Goal: Task Accomplishment & Management: Complete application form

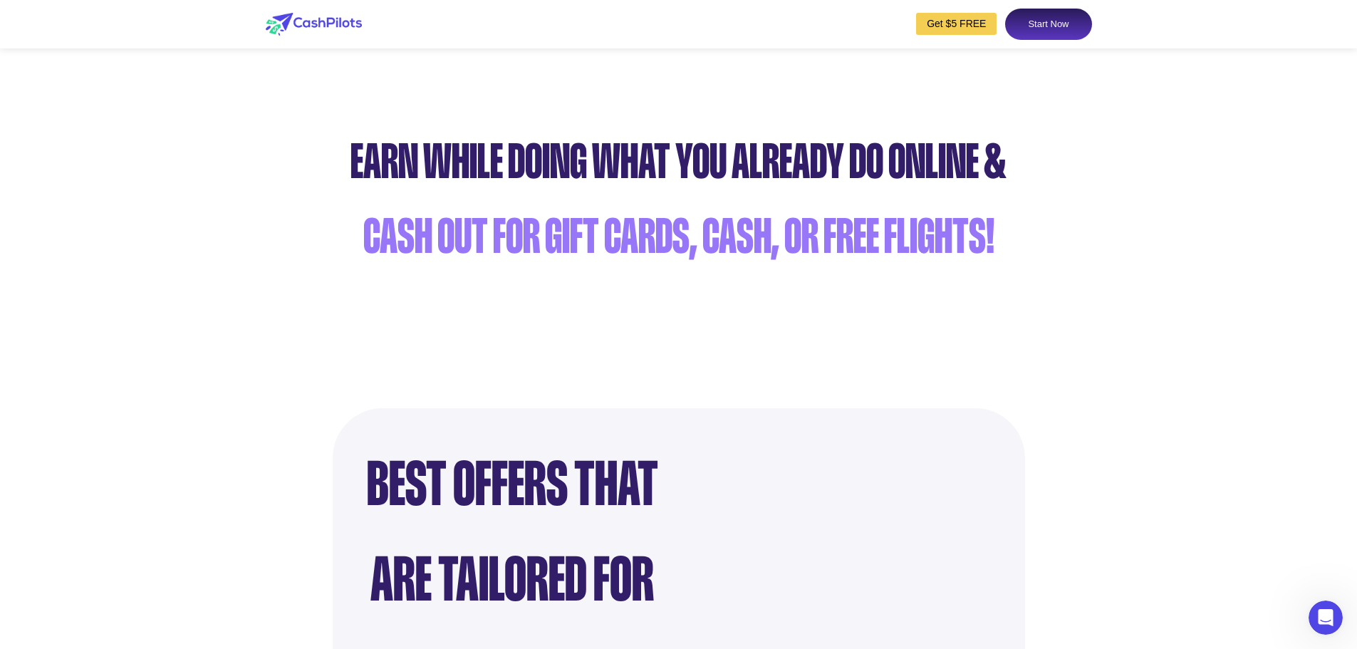
scroll to position [570, 0]
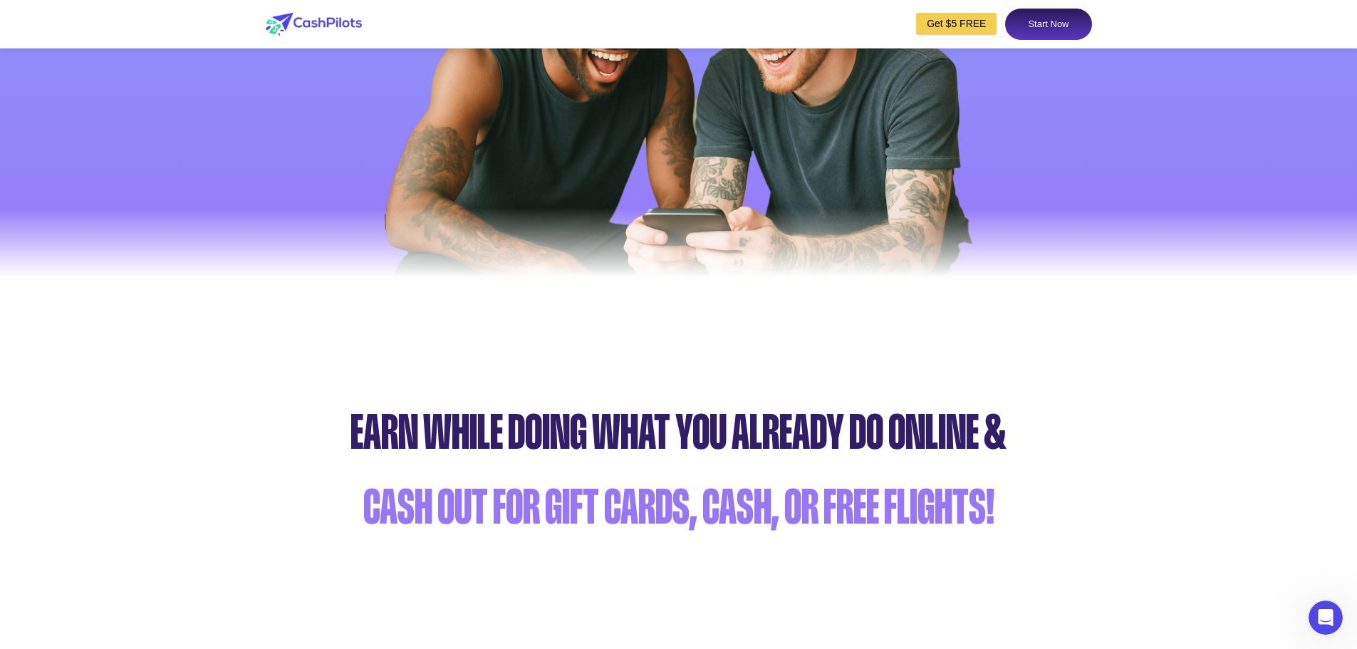
click at [1019, 19] on link "Start Now" at bounding box center [1048, 24] width 86 height 31
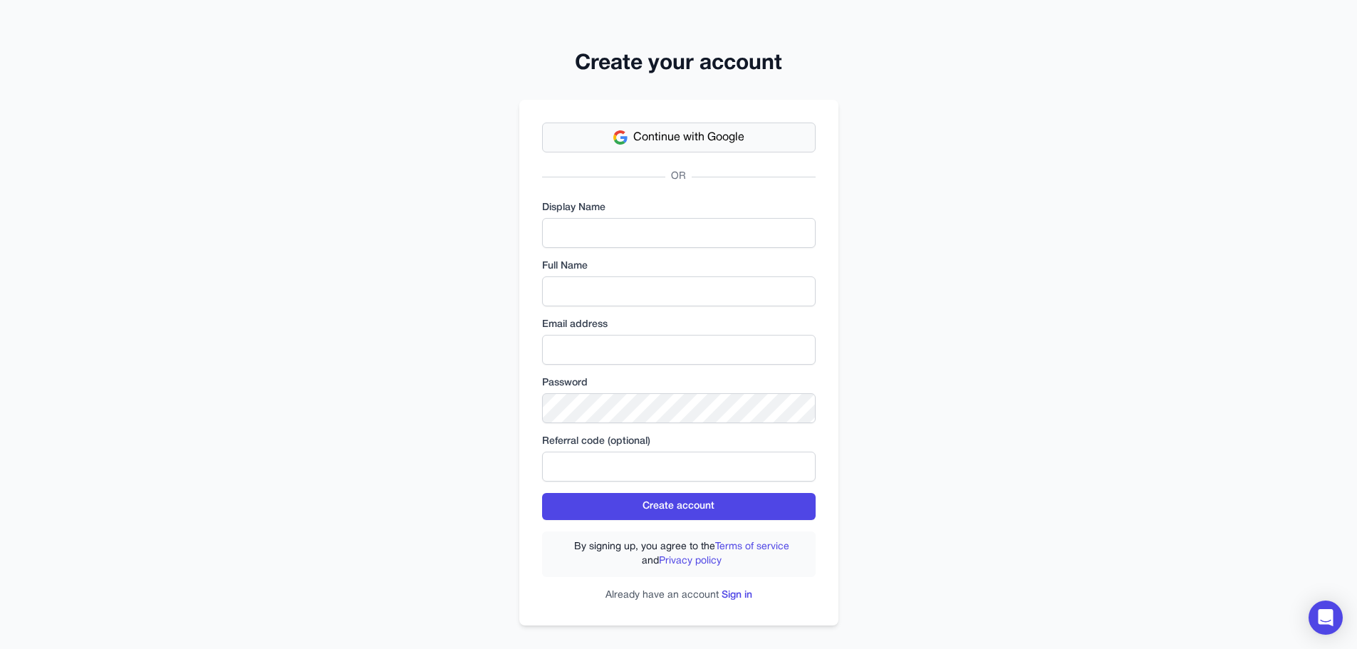
click at [683, 137] on span "Continue with Google" at bounding box center [688, 137] width 111 height 17
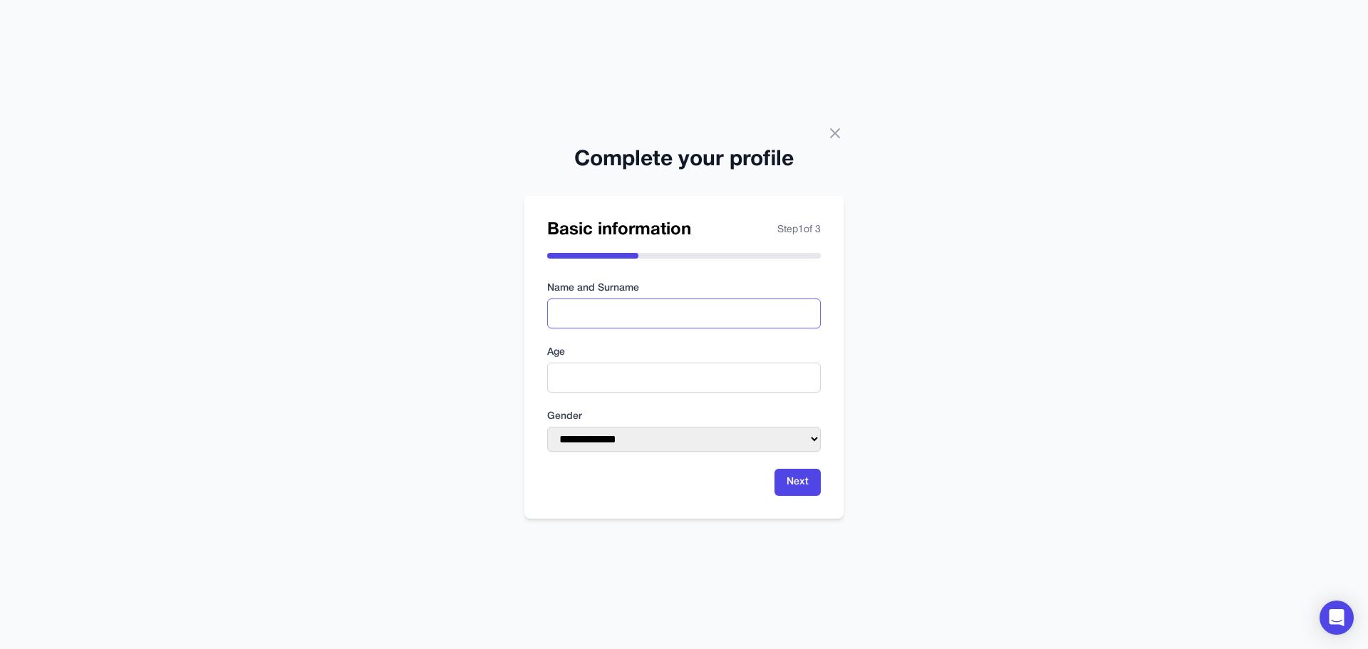
click at [645, 309] on input "text" at bounding box center [684, 313] width 274 height 30
click at [0, 648] on nordpass-autofill-portal at bounding box center [0, 649] width 0 height 0
type input "**********"
click at [628, 311] on input "**********" at bounding box center [684, 313] width 274 height 30
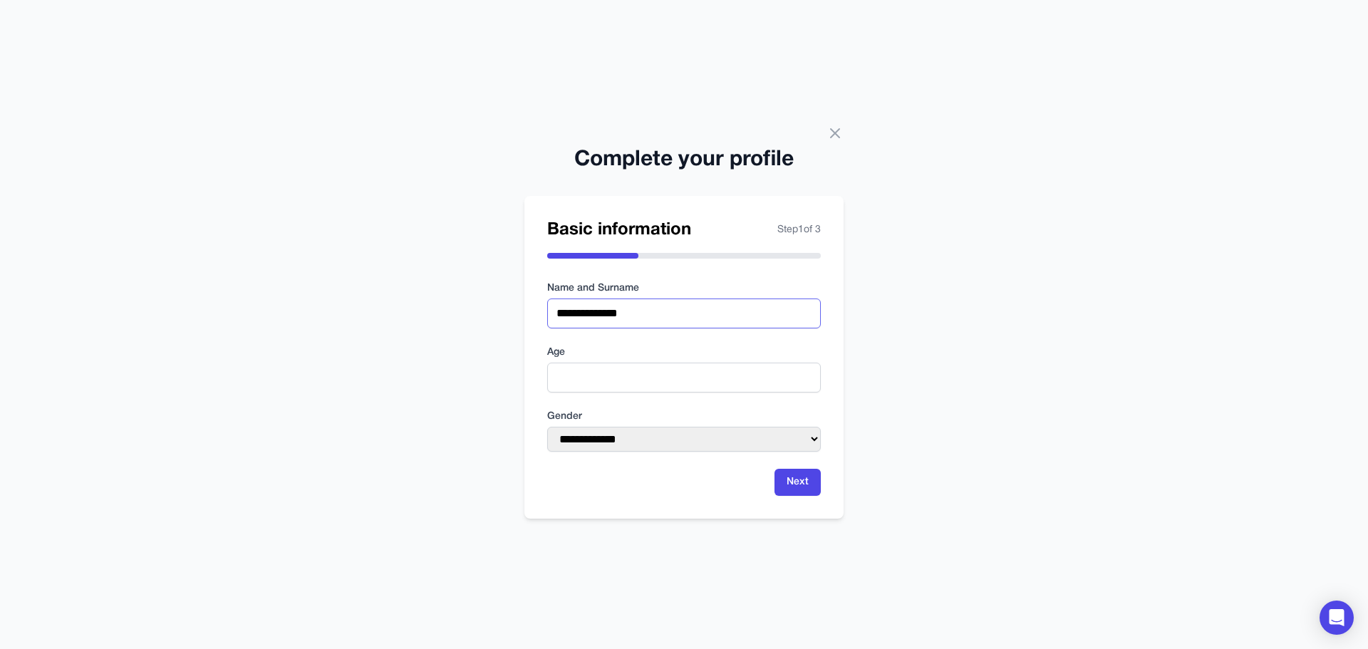
click at [628, 311] on input "**********" at bounding box center [684, 313] width 274 height 30
type input "*"
type input "**********"
click at [638, 375] on input "number" at bounding box center [684, 378] width 274 height 30
type input "**"
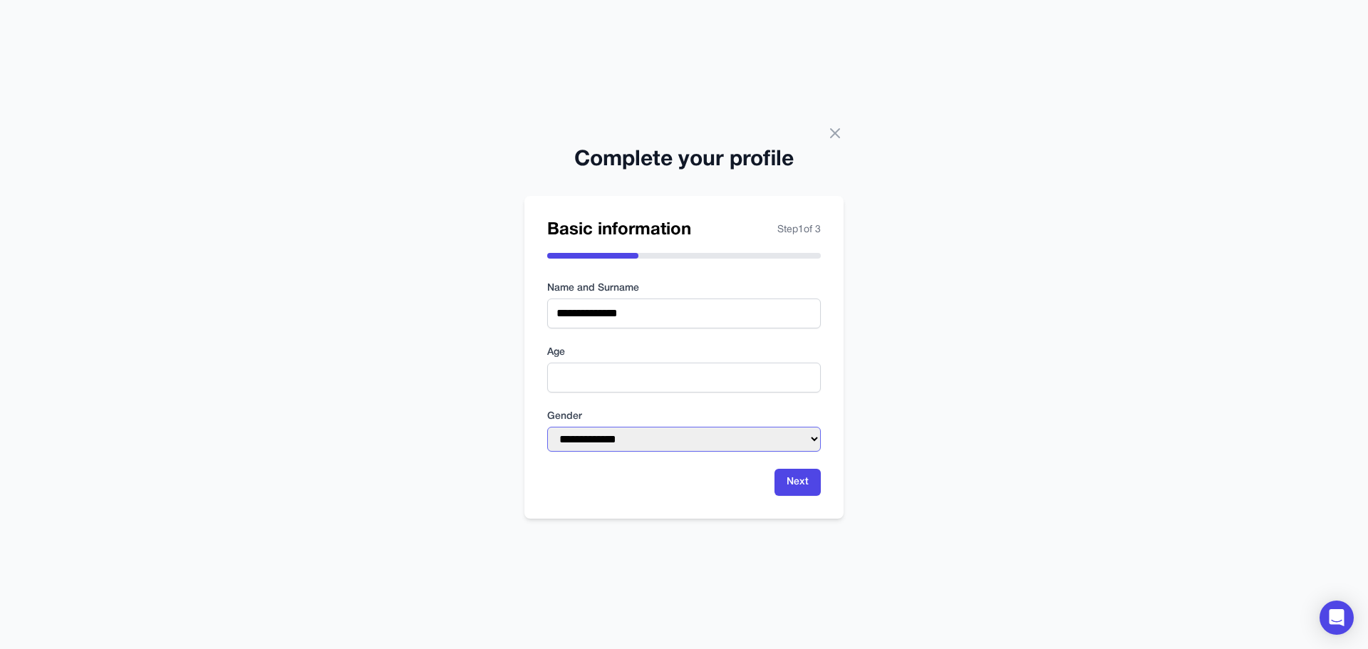
click at [646, 435] on select "**********" at bounding box center [684, 439] width 274 height 25
select select "****"
click at [547, 427] on select "**********" at bounding box center [684, 439] width 274 height 25
click at [789, 477] on button "Next" at bounding box center [797, 482] width 46 height 27
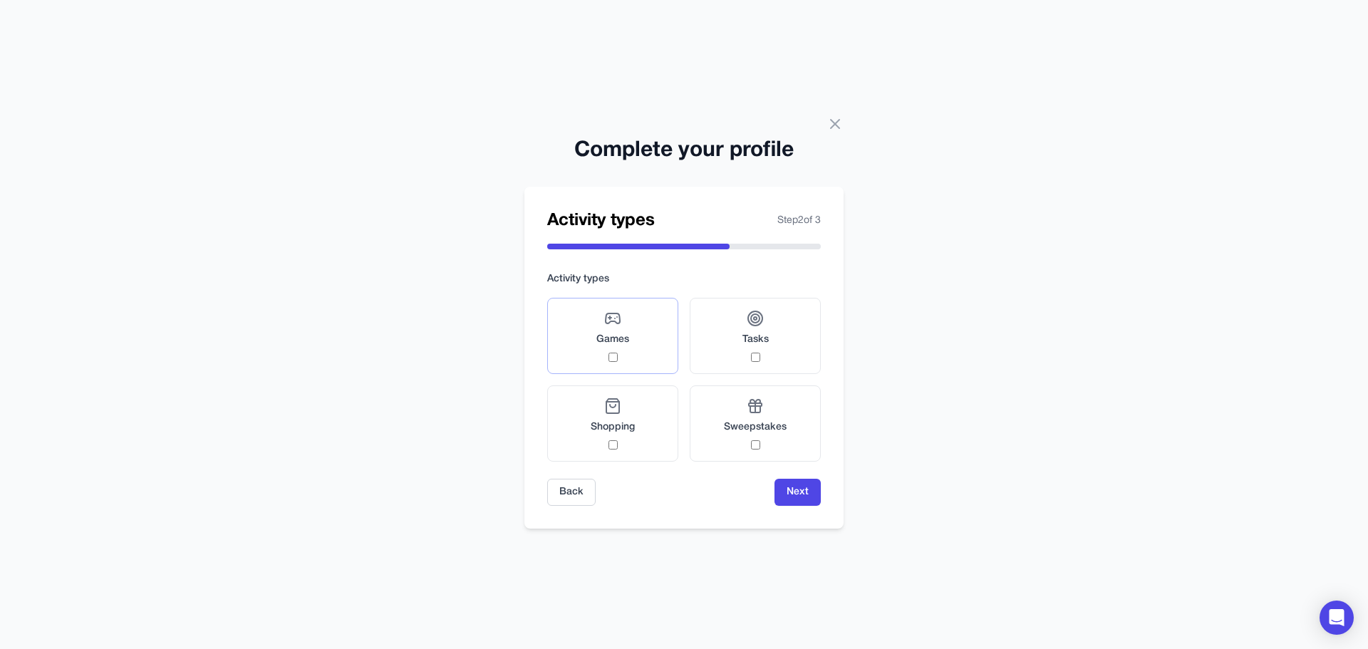
click at [591, 334] on label "Games" at bounding box center [612, 336] width 131 height 76
drag, startPoint x: 779, startPoint y: 353, endPoint x: 779, endPoint y: 373, distance: 20.7
click at [779, 351] on label "Tasks" at bounding box center [755, 336] width 131 height 76
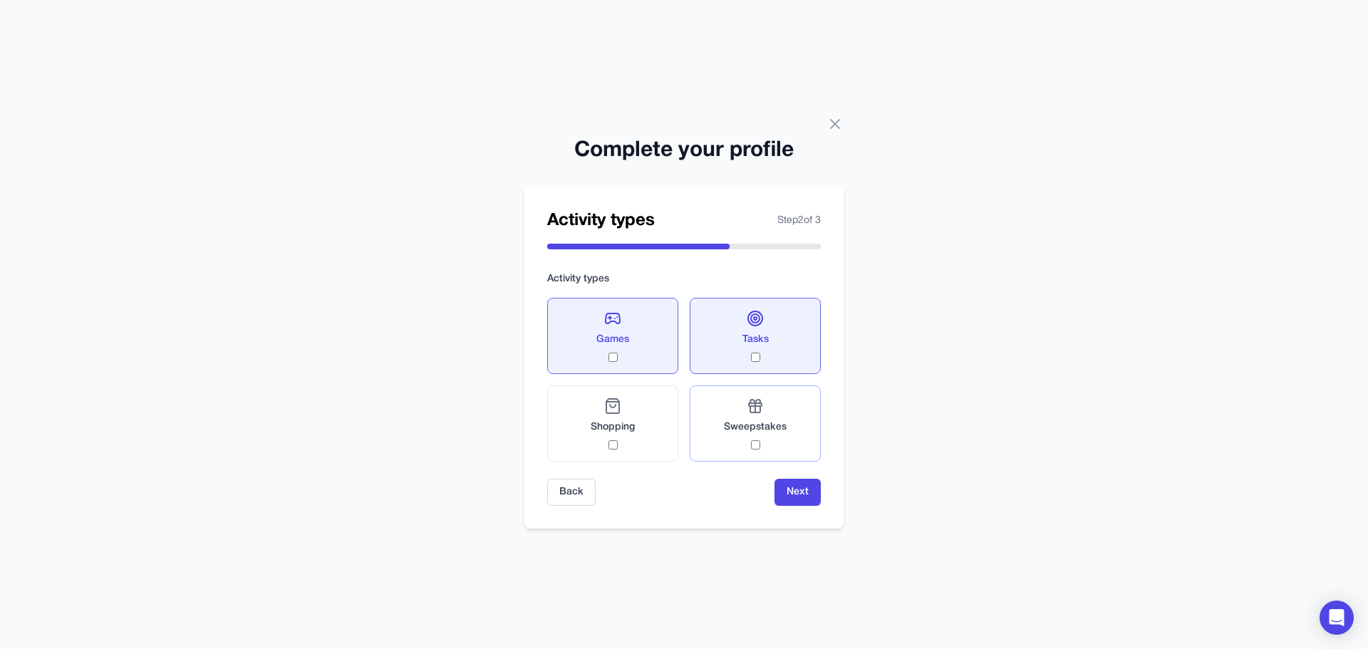
click at [772, 404] on div "Sweepstakes" at bounding box center [755, 424] width 63 height 52
drag, startPoint x: 633, startPoint y: 425, endPoint x: 646, endPoint y: 445, distance: 23.5
click at [631, 427] on span "Shopping" at bounding box center [613, 427] width 44 height 14
click at [762, 445] on div "Sweepstakes" at bounding box center [755, 424] width 63 height 52
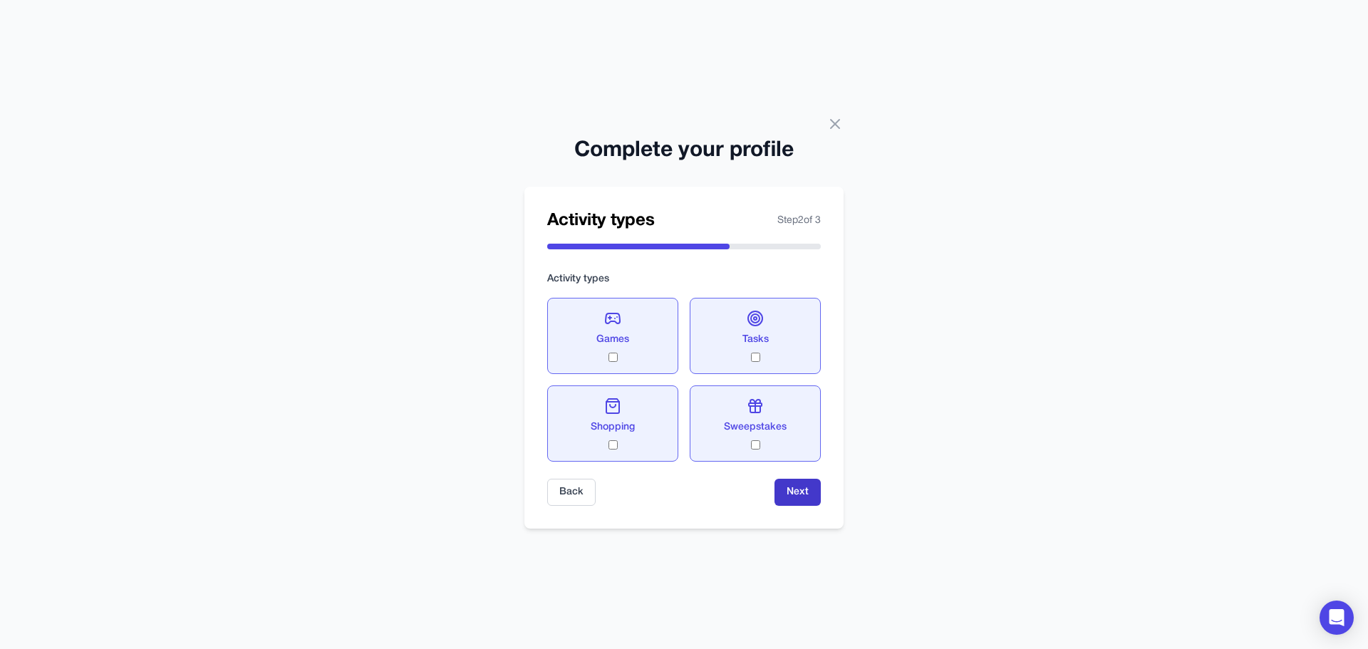
click at [790, 497] on button "Next" at bounding box center [797, 492] width 46 height 27
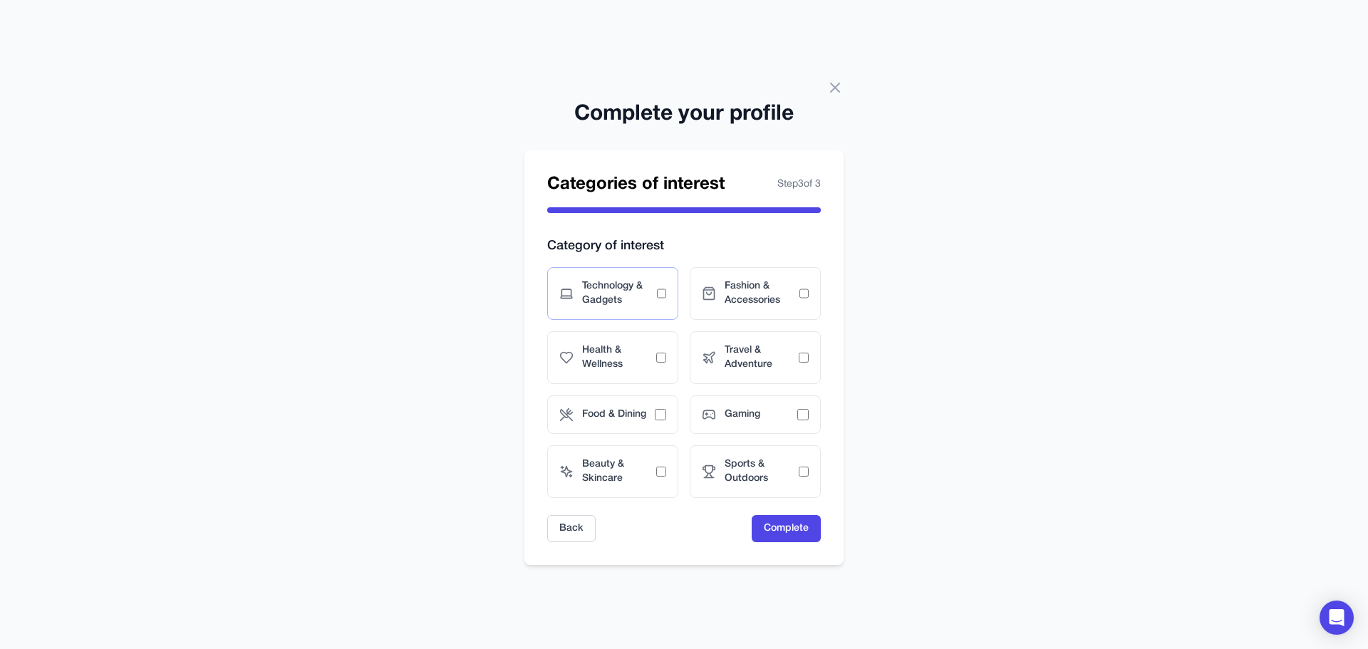
click at [640, 297] on span "Technology & Gadgets" at bounding box center [619, 293] width 75 height 28
click at [650, 354] on span "Health & Wellness" at bounding box center [619, 357] width 74 height 28
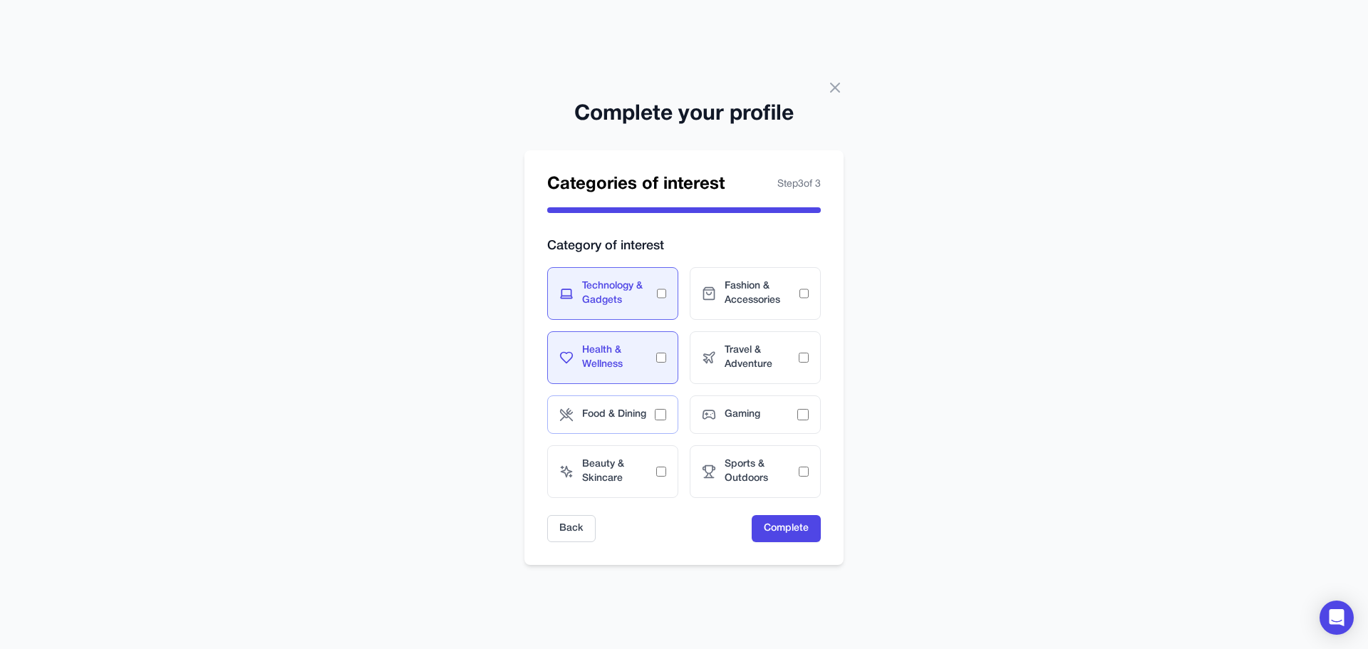
click at [653, 422] on div "Food & Dining" at bounding box center [612, 414] width 131 height 38
click at [651, 472] on span "Beauty & Skincare" at bounding box center [619, 471] width 74 height 28
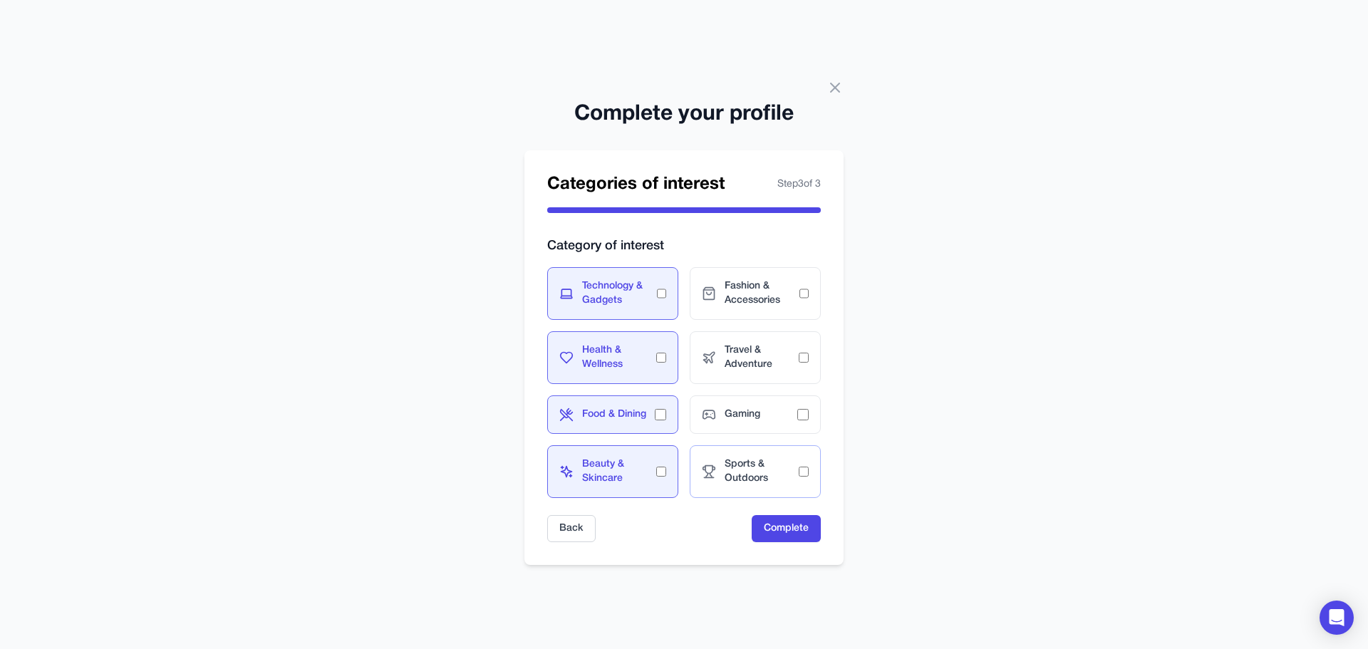
click at [784, 462] on span "Sports & Outdoors" at bounding box center [761, 471] width 74 height 28
click at [779, 425] on div "Gaming" at bounding box center [755, 414] width 131 height 38
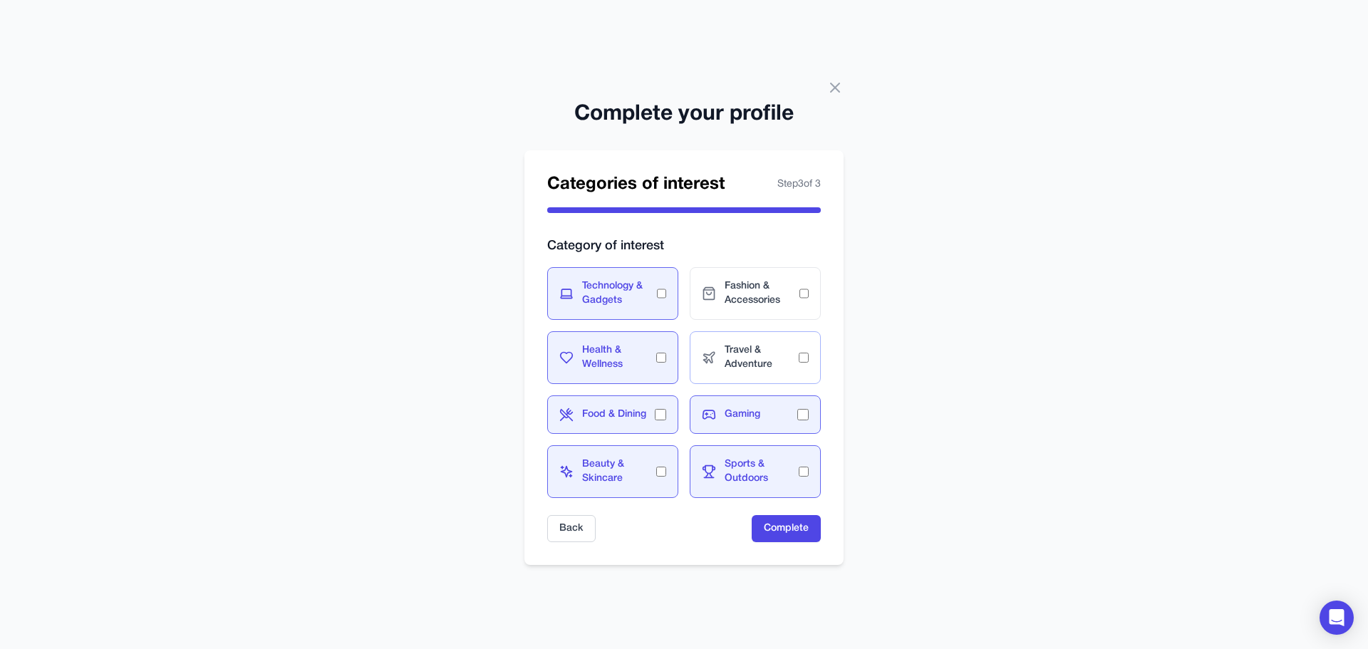
click at [774, 352] on span "Travel & Adventure" at bounding box center [761, 357] width 74 height 28
click at [763, 305] on span "Fashion & Accessories" at bounding box center [761, 293] width 75 height 28
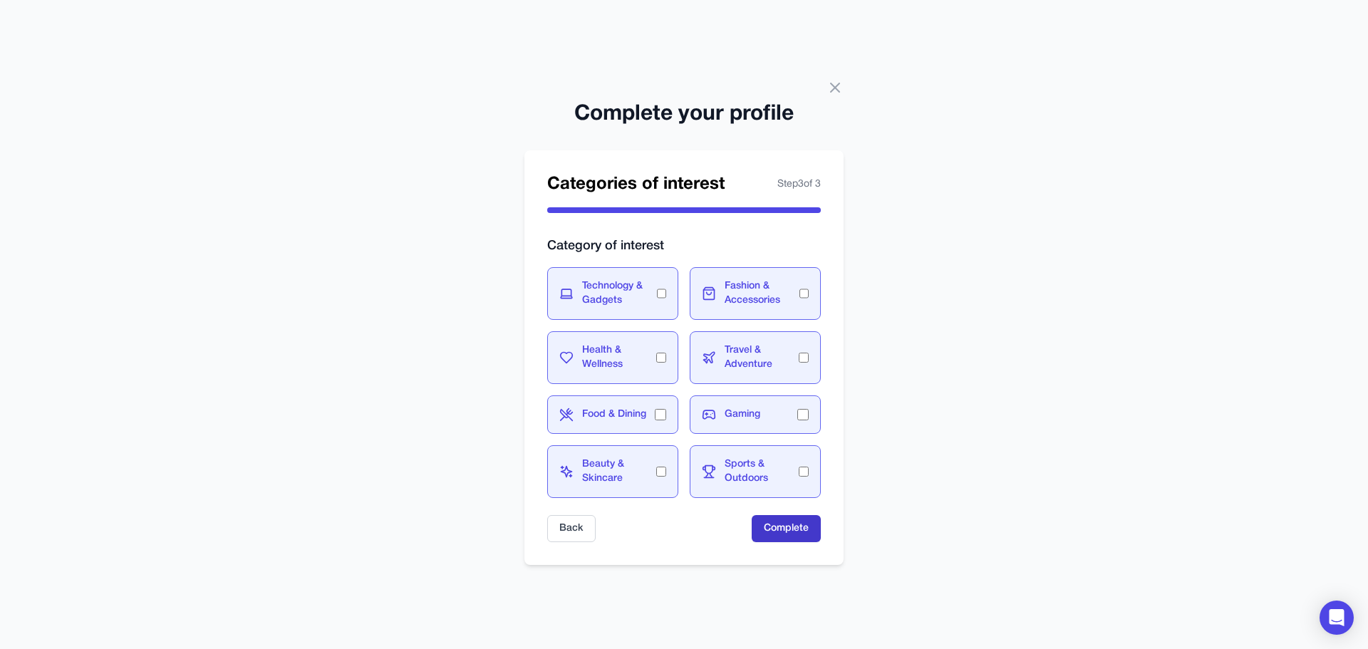
click at [801, 530] on button "Complete" at bounding box center [786, 528] width 69 height 27
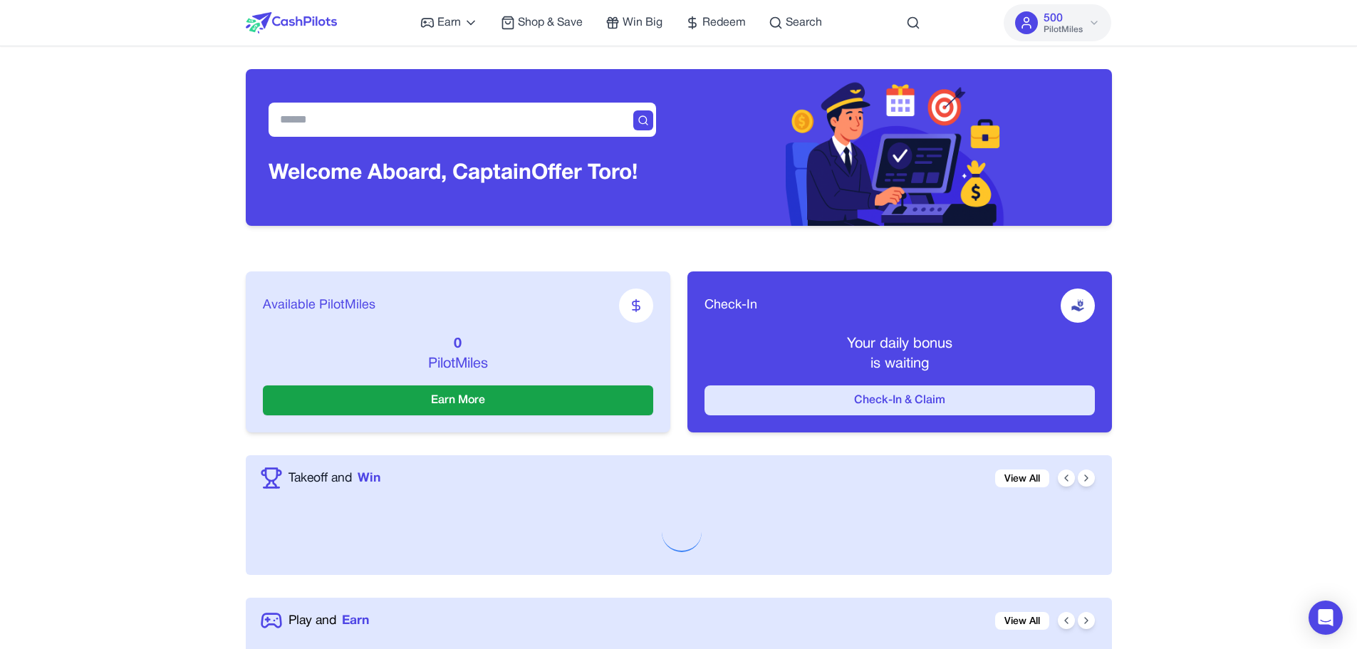
click at [829, 404] on button "Check-In & Claim" at bounding box center [900, 400] width 390 height 30
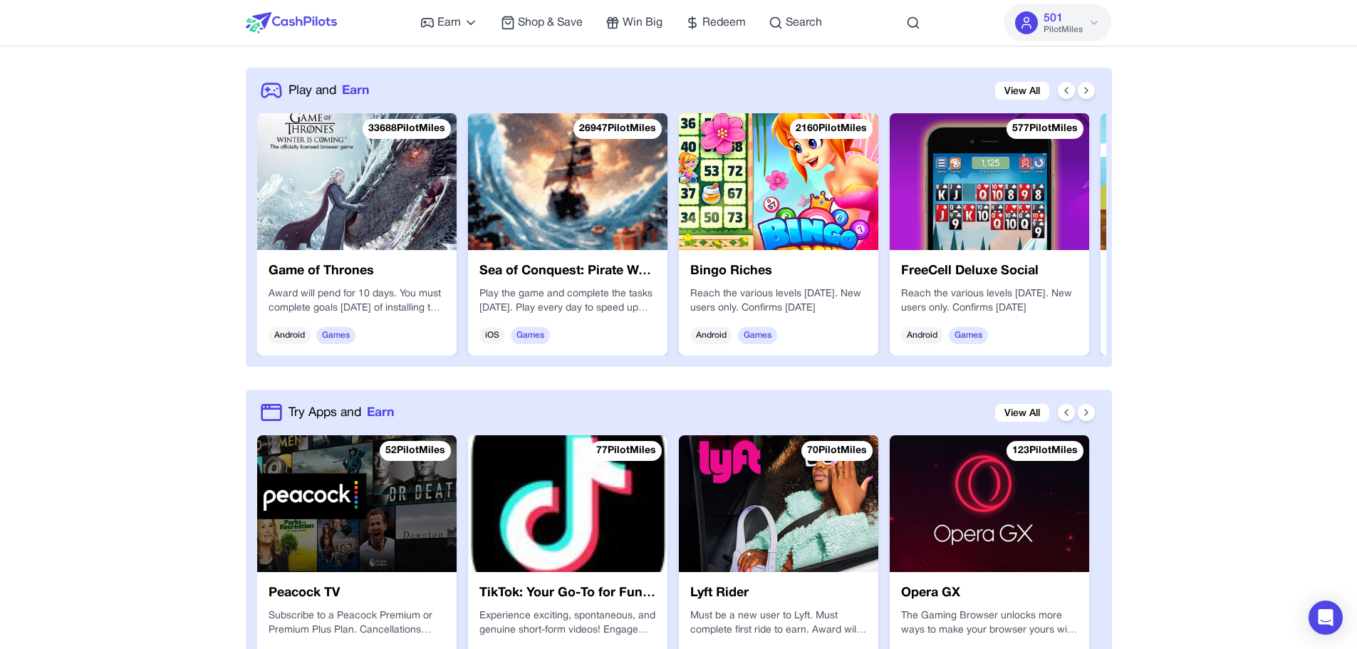
scroll to position [570, 0]
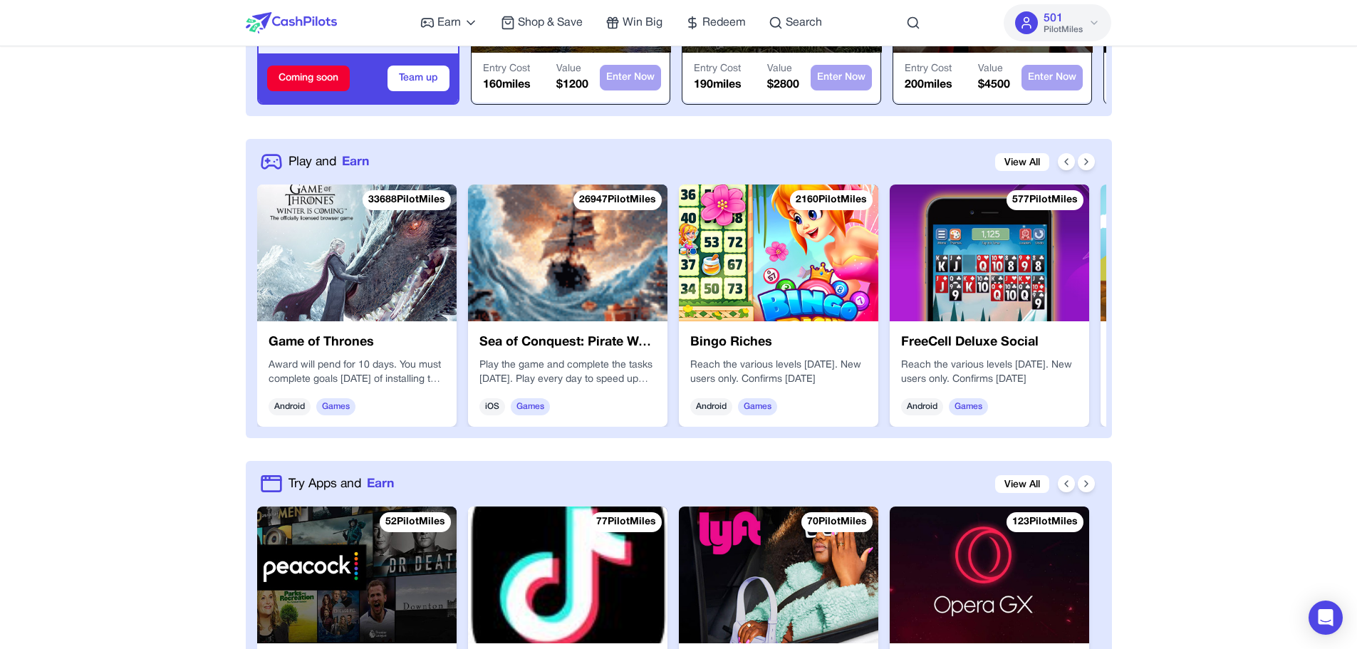
click at [526, 303] on img at bounding box center [567, 253] width 199 height 137
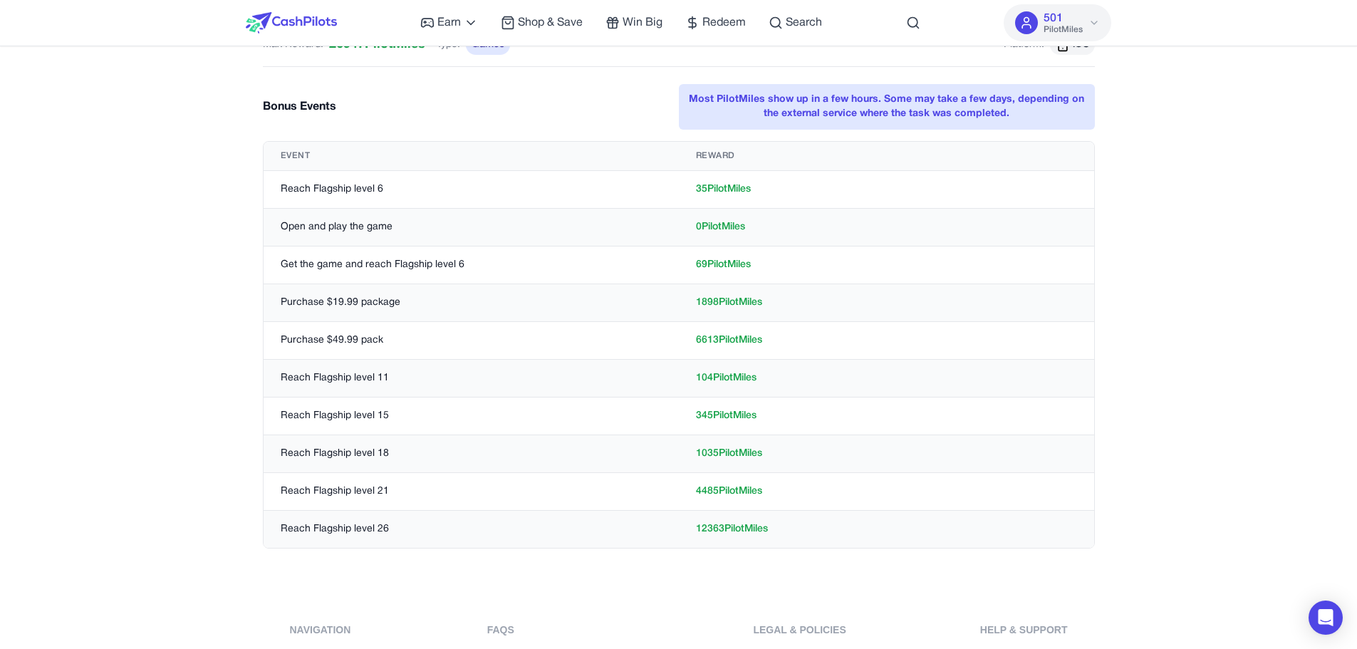
scroll to position [712, 0]
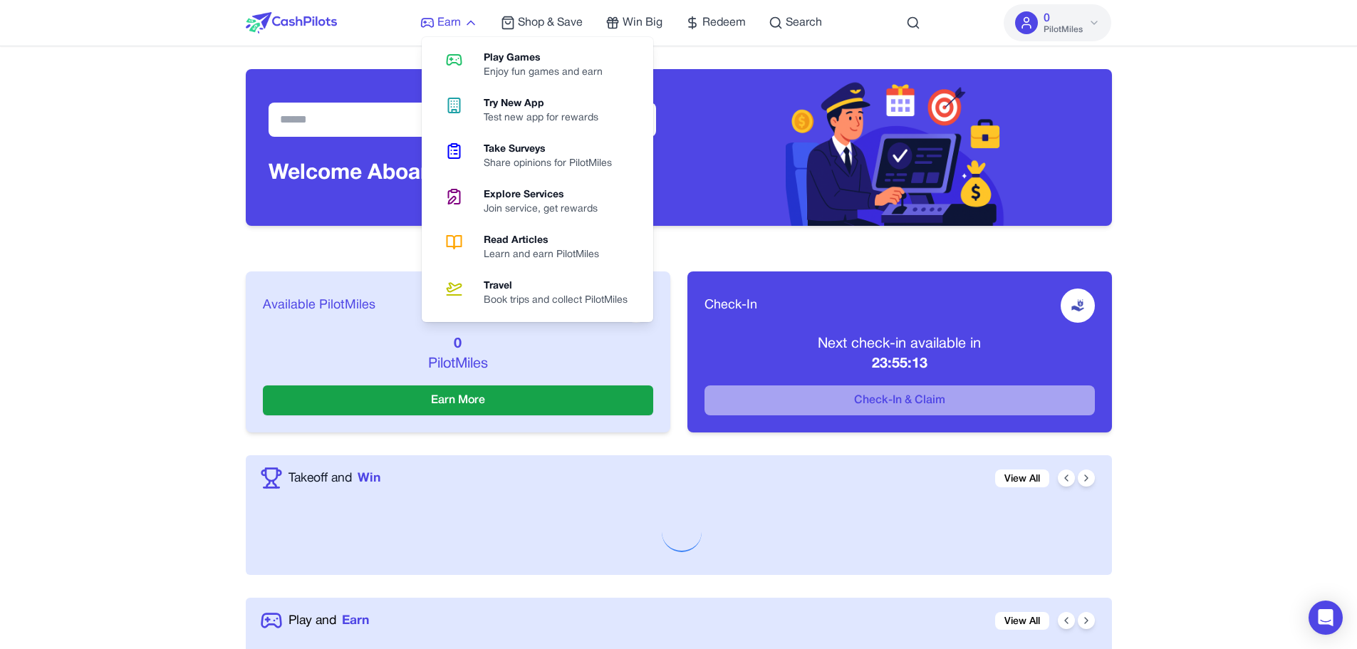
click at [465, 19] on icon at bounding box center [471, 23] width 14 height 14
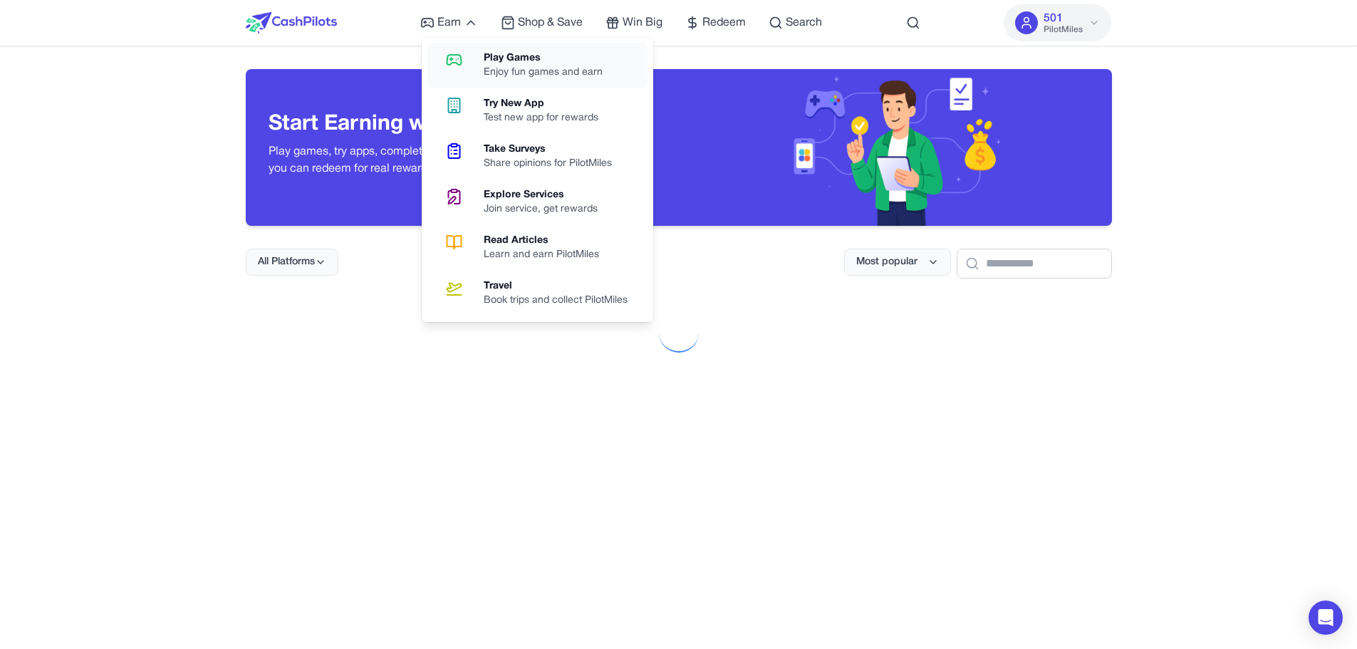
click at [484, 63] on div "Play Games" at bounding box center [549, 58] width 130 height 14
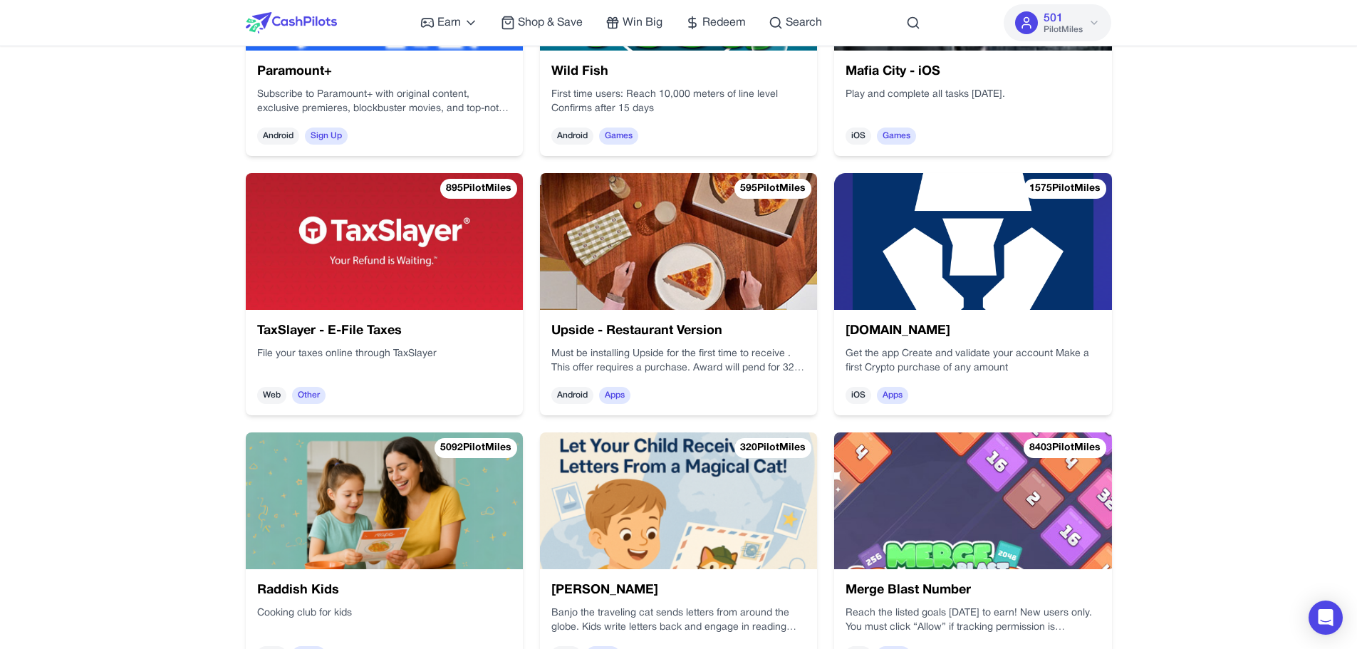
scroll to position [2208, 0]
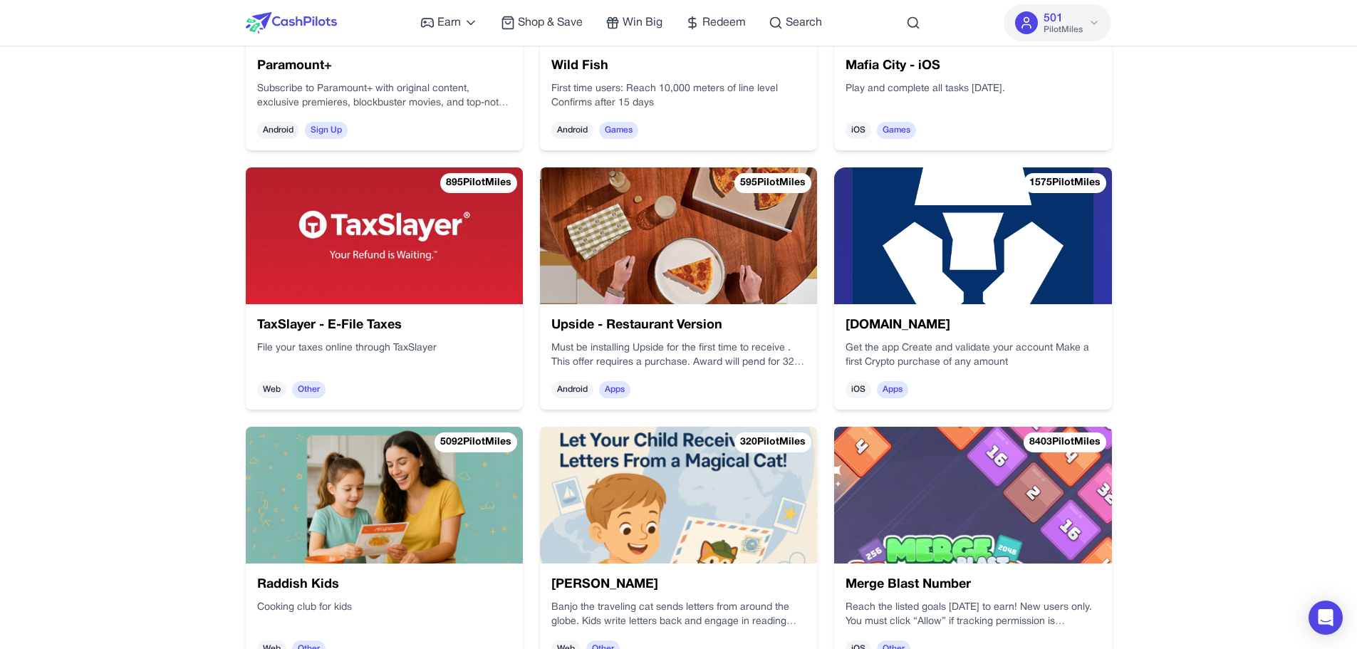
drag, startPoint x: 87, startPoint y: 576, endPoint x: 121, endPoint y: 516, distance: 68.9
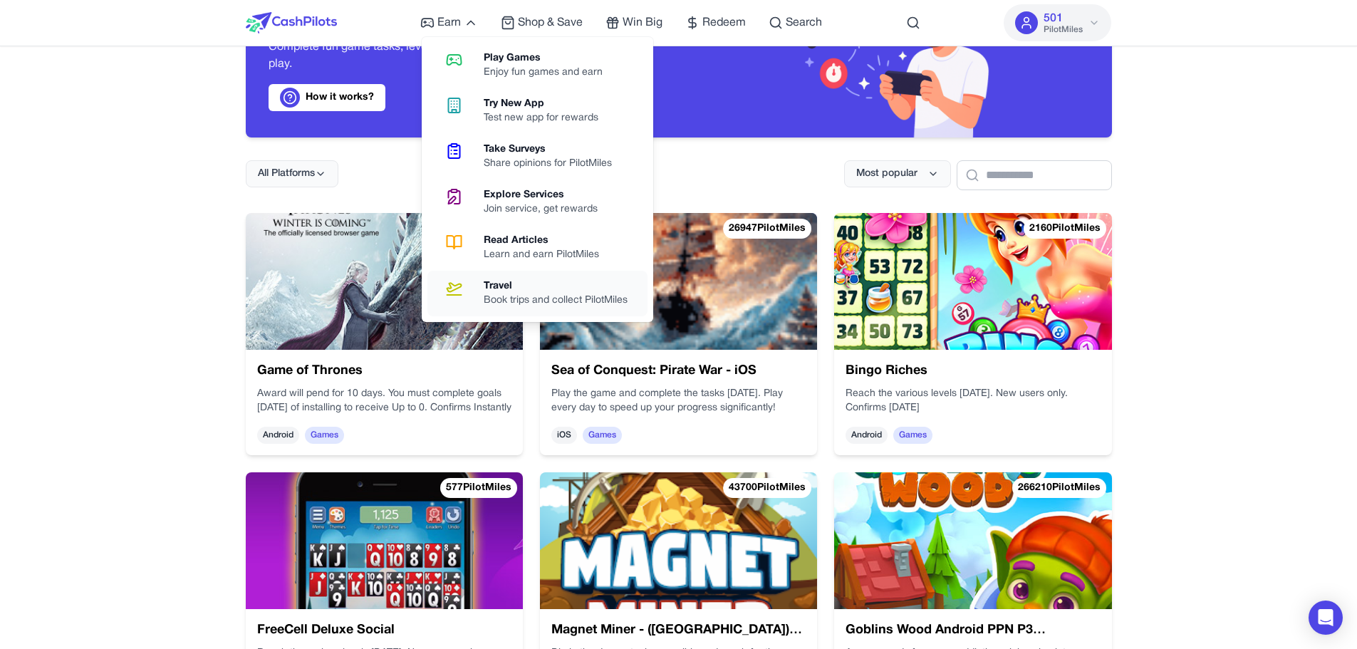
scroll to position [0, 0]
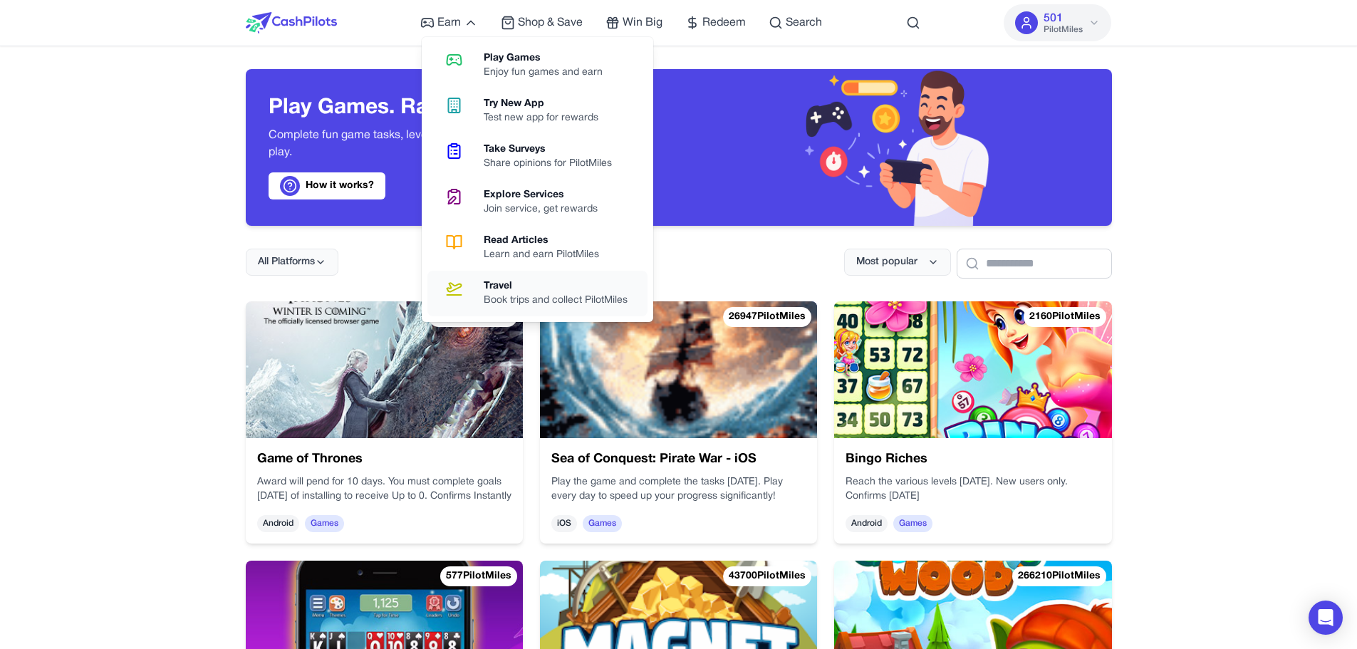
click at [502, 289] on div "Travel" at bounding box center [561, 286] width 155 height 14
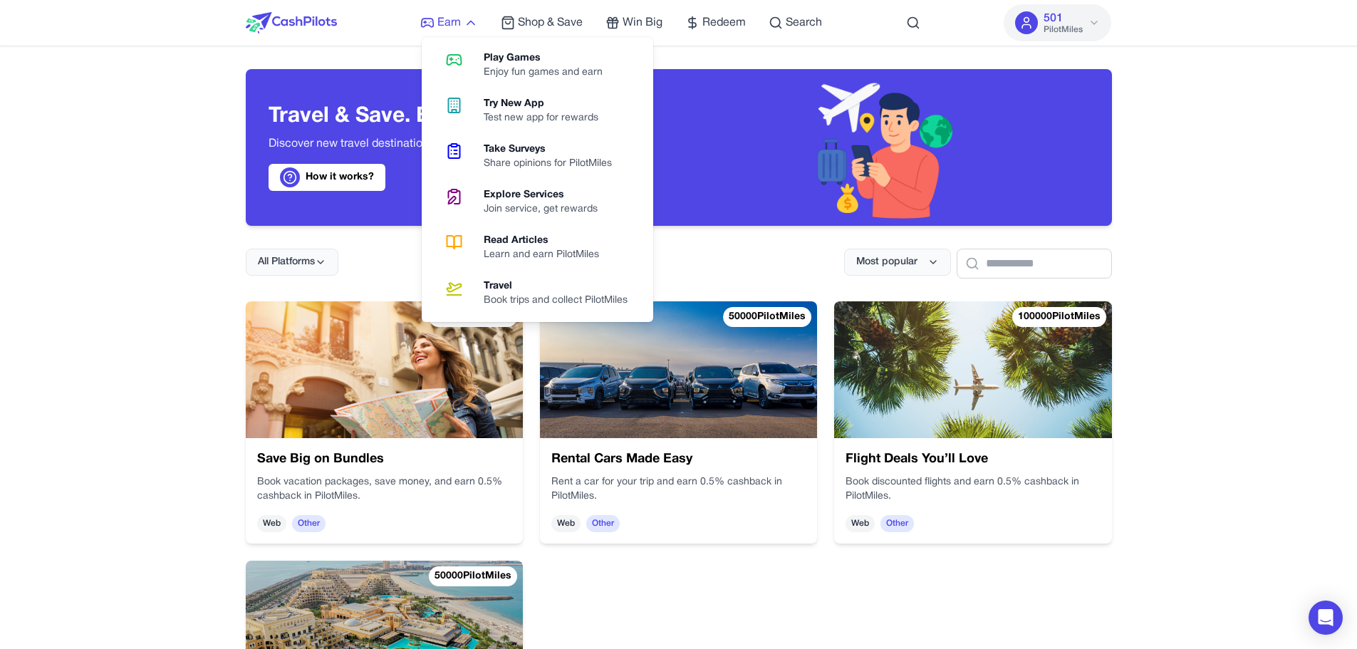
click at [475, 22] on icon at bounding box center [471, 23] width 14 height 14
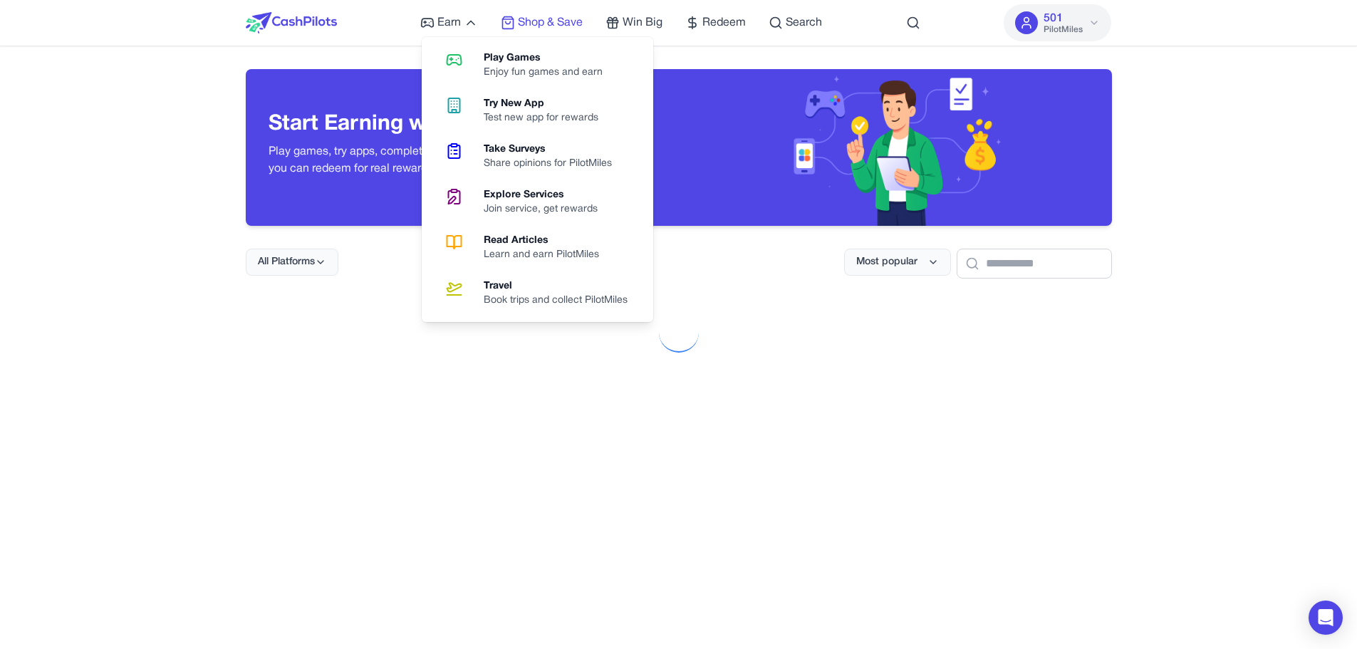
click at [560, 27] on span "Shop & Save" at bounding box center [550, 22] width 65 height 17
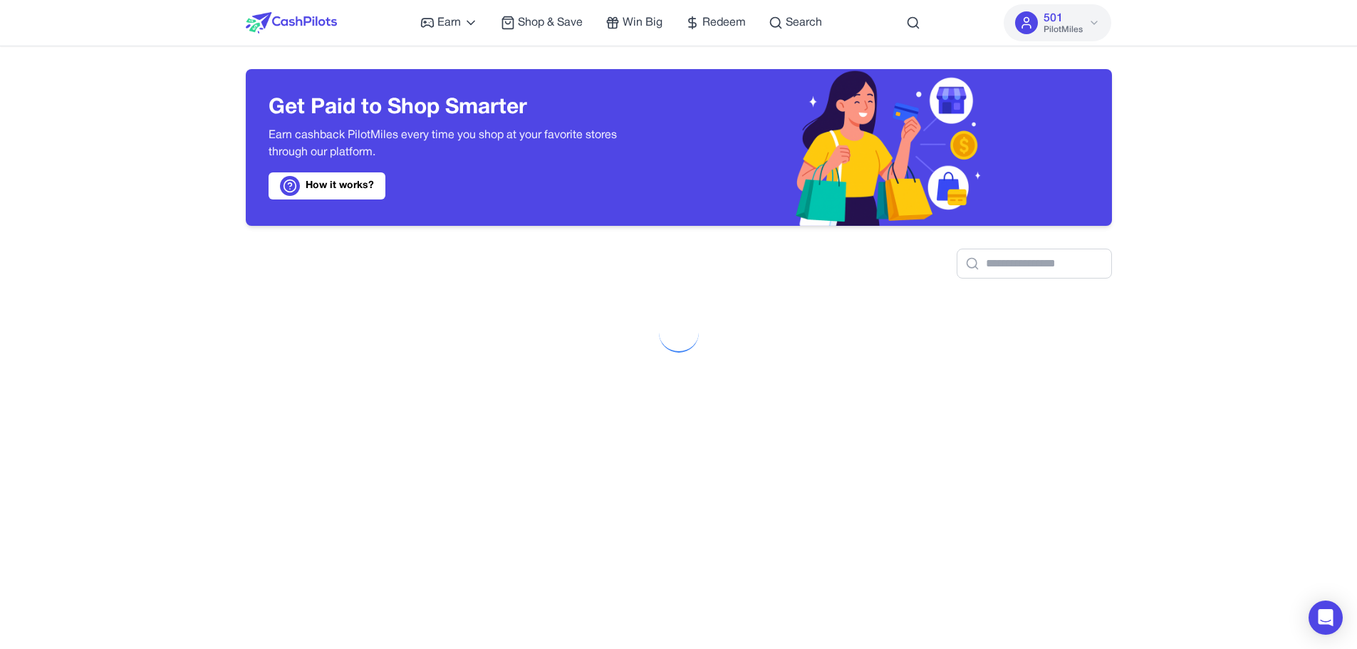
click at [1089, 30] on button "501 PilotMiles" at bounding box center [1058, 22] width 108 height 37
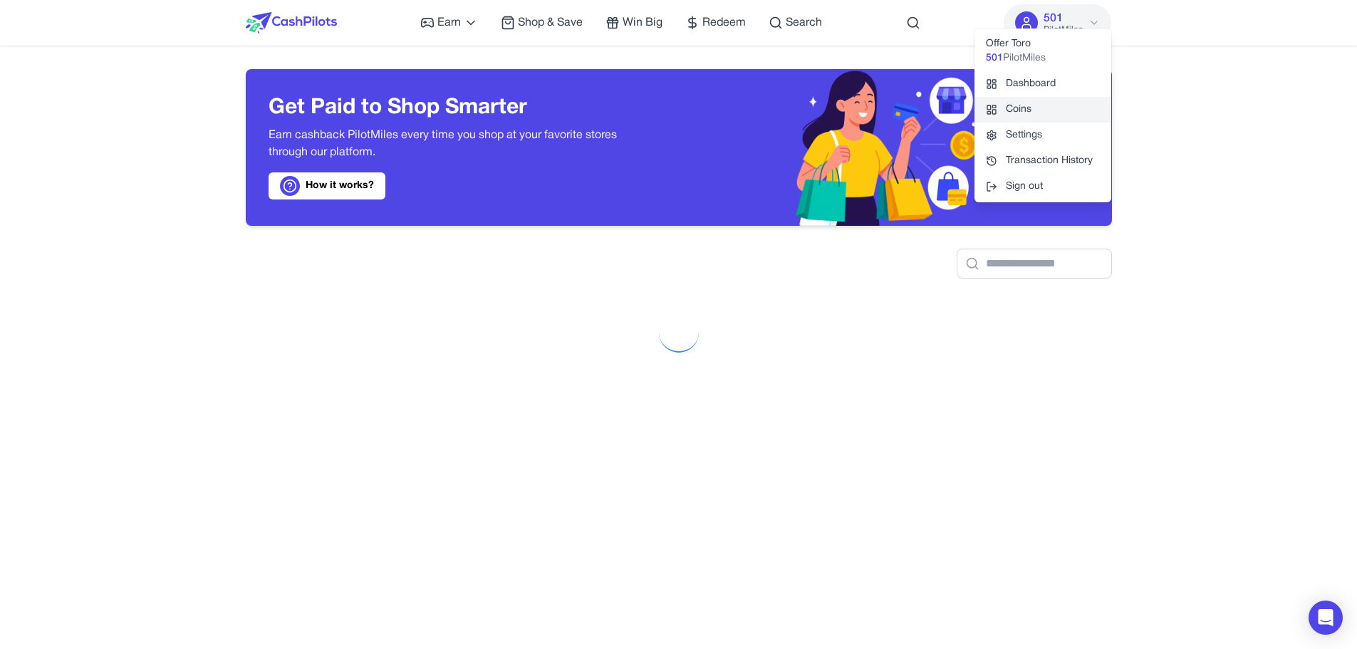
click at [1029, 107] on link "Coins" at bounding box center [1043, 110] width 137 height 26
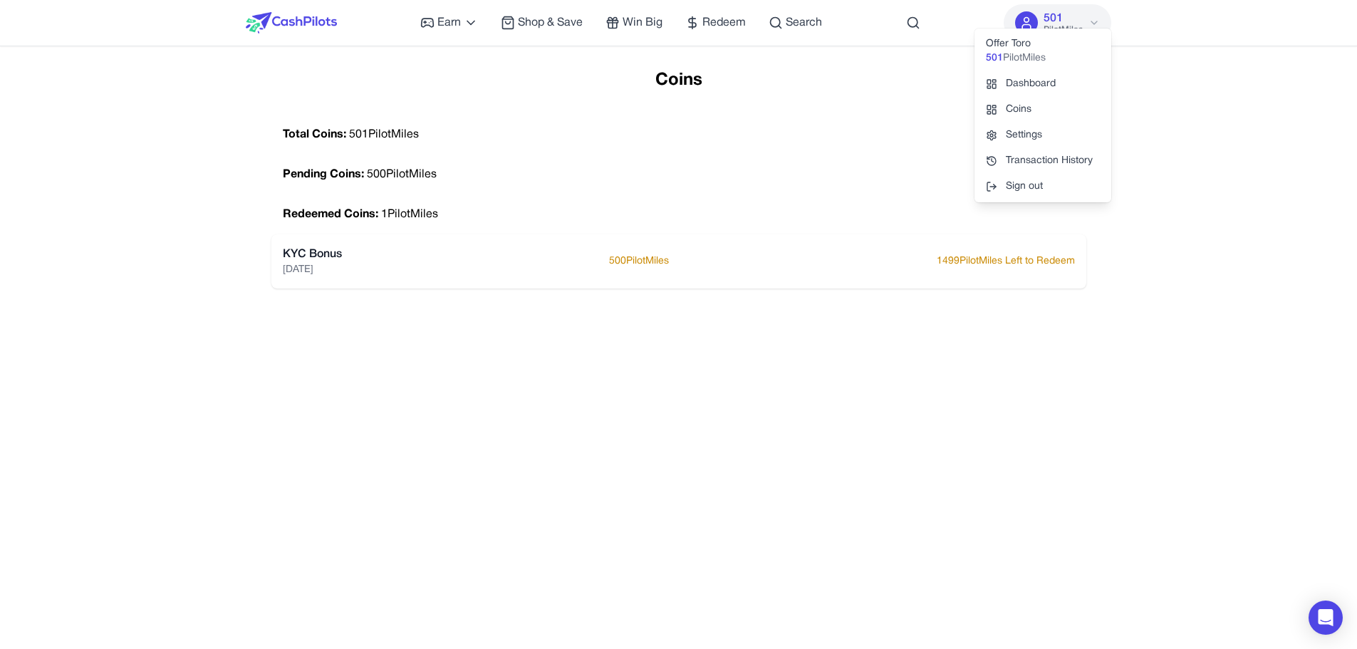
click at [705, 229] on div "Redeemed Coins: 1 PilotMiles" at bounding box center [678, 214] width 815 height 40
click at [650, 264] on p "500 PilotMiles" at bounding box center [639, 261] width 60 height 14
click at [950, 254] on p "1499 PilotMiles Left to Redeem" at bounding box center [1006, 261] width 138 height 14
click at [681, 306] on div "Coins Total Coins: 501 PilotMiles Pending Coins: 500 PilotMiles Redeemed Coins:…" at bounding box center [679, 393] width 841 height 649
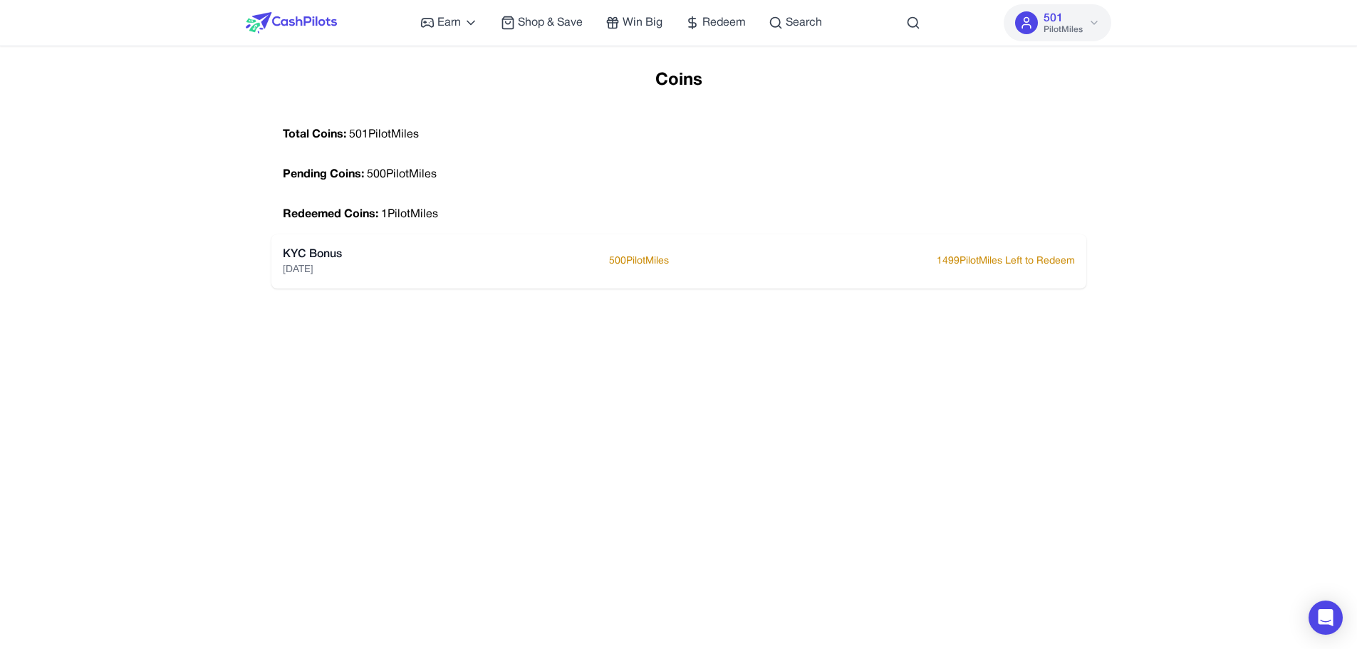
click at [383, 213] on div "Redeemed Coins: 1 PilotMiles" at bounding box center [678, 214] width 815 height 40
click at [299, 267] on p "11/08/2025" at bounding box center [312, 270] width 59 height 14
click at [421, 251] on div "KYC Bonus 11/08/2025 500 PilotMiles 1499 PilotMiles Left to Redeem" at bounding box center [679, 261] width 792 height 31
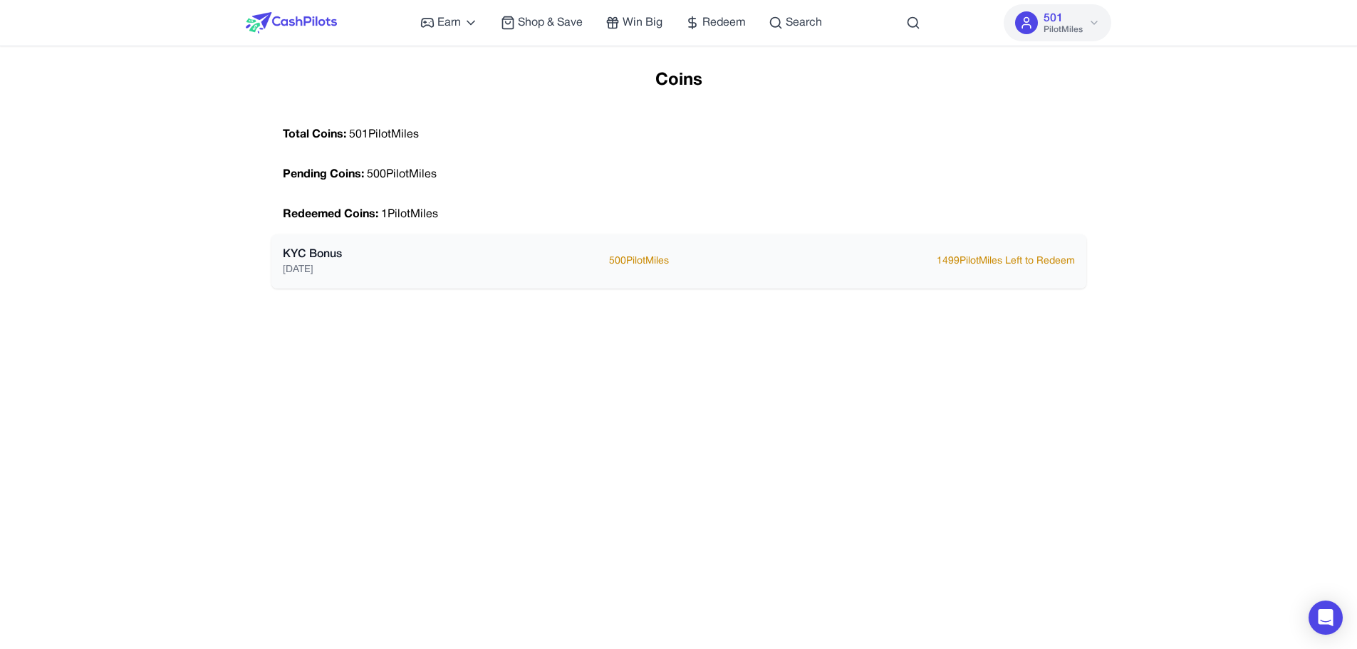
click at [421, 251] on div "KYC Bonus 11/08/2025 500 PilotMiles 1499 PilotMiles Left to Redeem" at bounding box center [679, 261] width 792 height 31
click at [468, 259] on div "KYC Bonus 11/08/2025 500 PilotMiles 1499 PilotMiles Left to Redeem" at bounding box center [679, 261] width 792 height 31
click at [655, 266] on p "500 PilotMiles" at bounding box center [639, 261] width 60 height 14
click at [941, 229] on div "Redeemed Coins: 1 PilotMiles" at bounding box center [678, 214] width 815 height 40
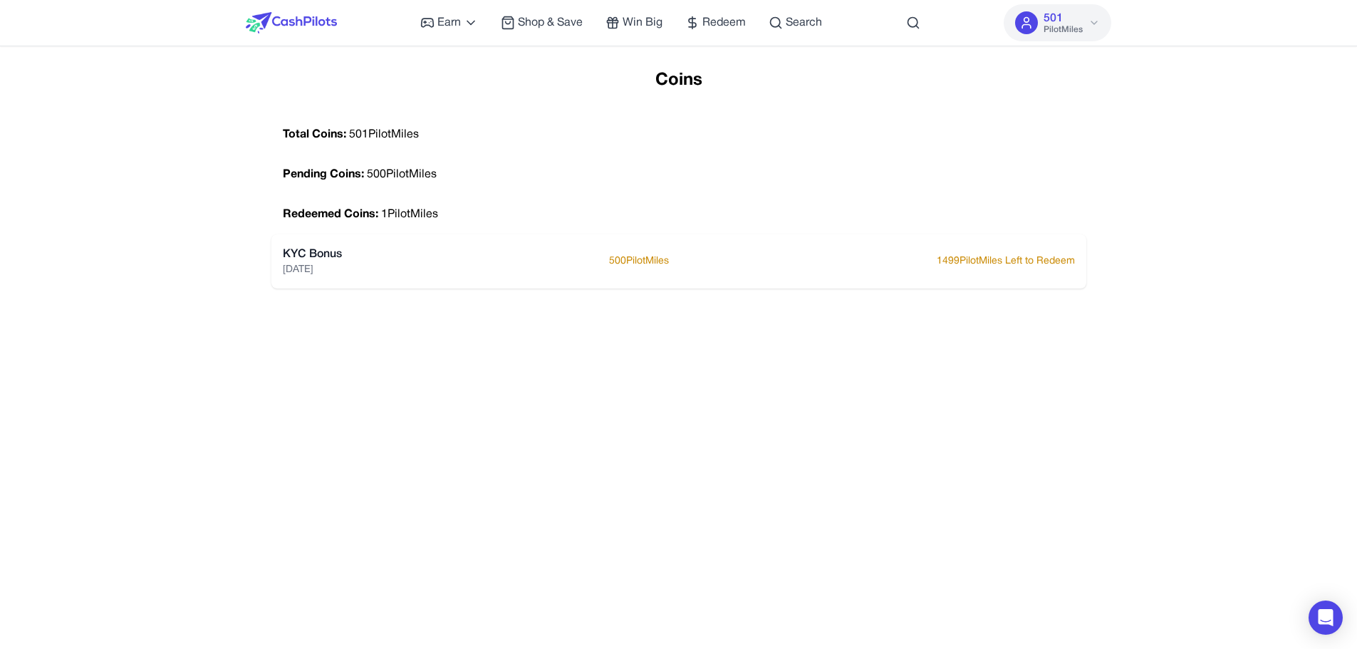
click at [722, 31] on div "Earn Play Games Enjoy fun games and earn Try New App Test new app for rewards T…" at bounding box center [621, 23] width 402 height 46
click at [718, 28] on span "Redeem" at bounding box center [723, 22] width 43 height 17
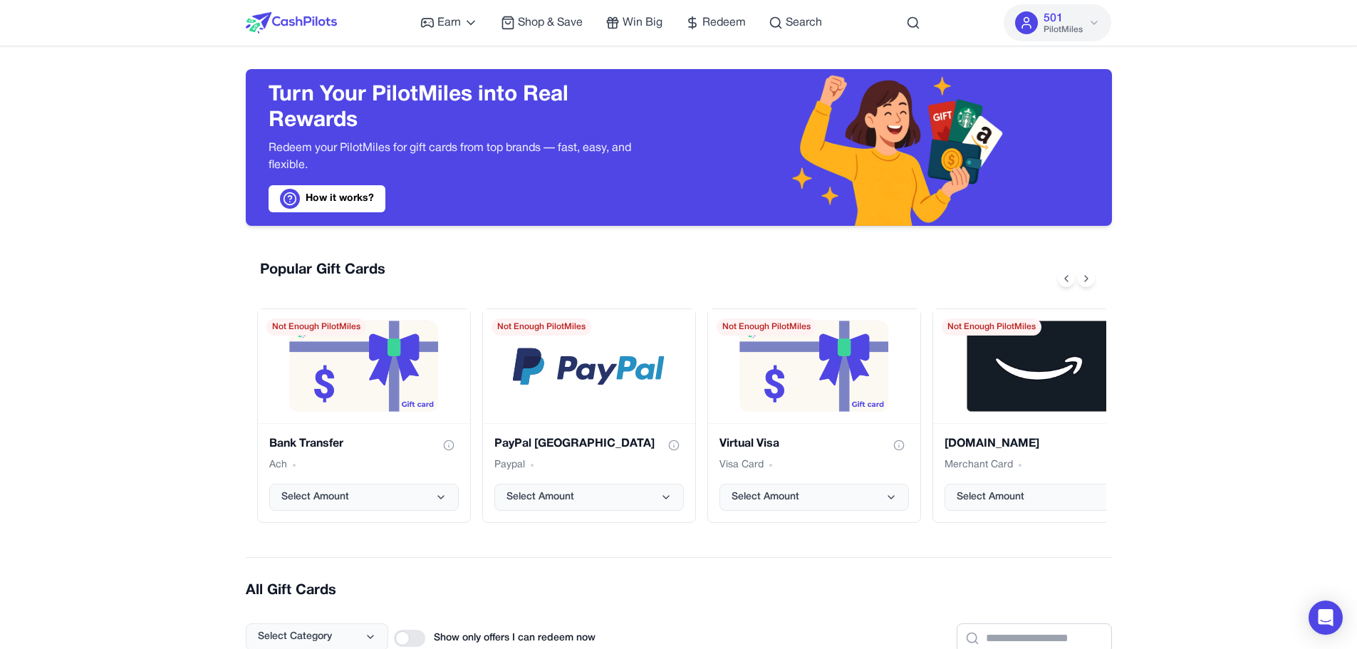
click at [316, 20] on img at bounding box center [291, 22] width 91 height 21
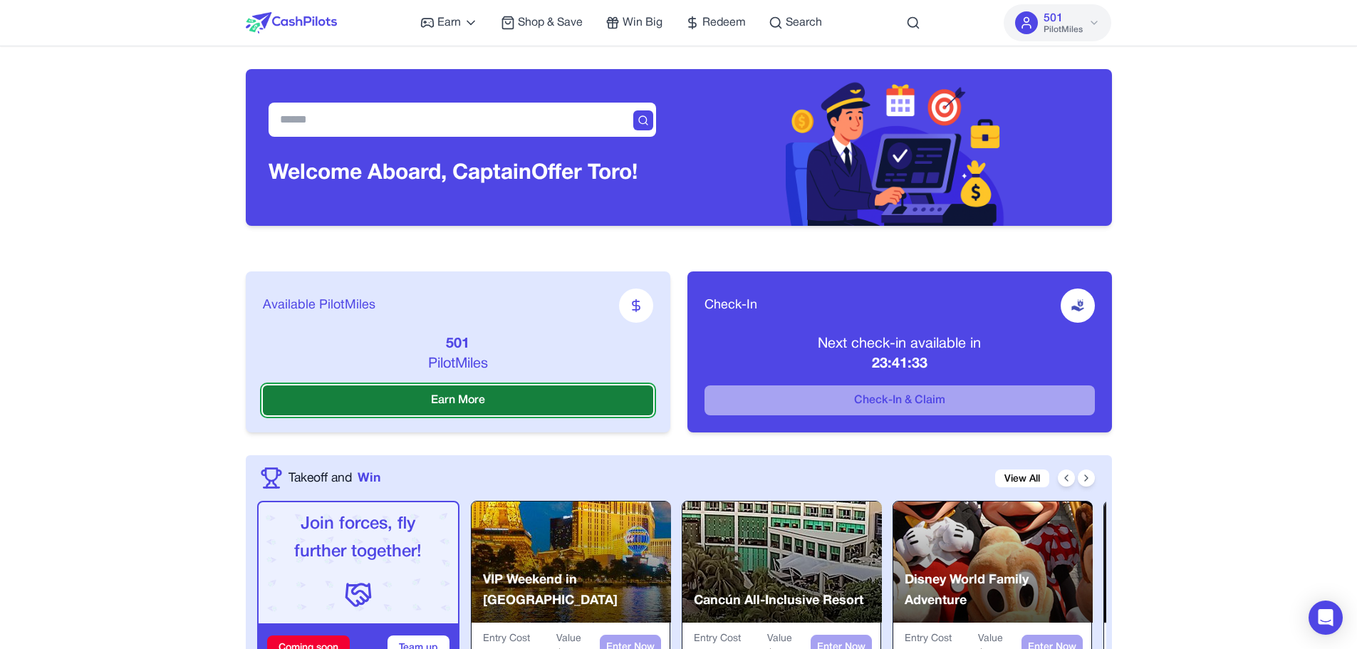
click at [362, 404] on button "Earn More" at bounding box center [458, 400] width 390 height 30
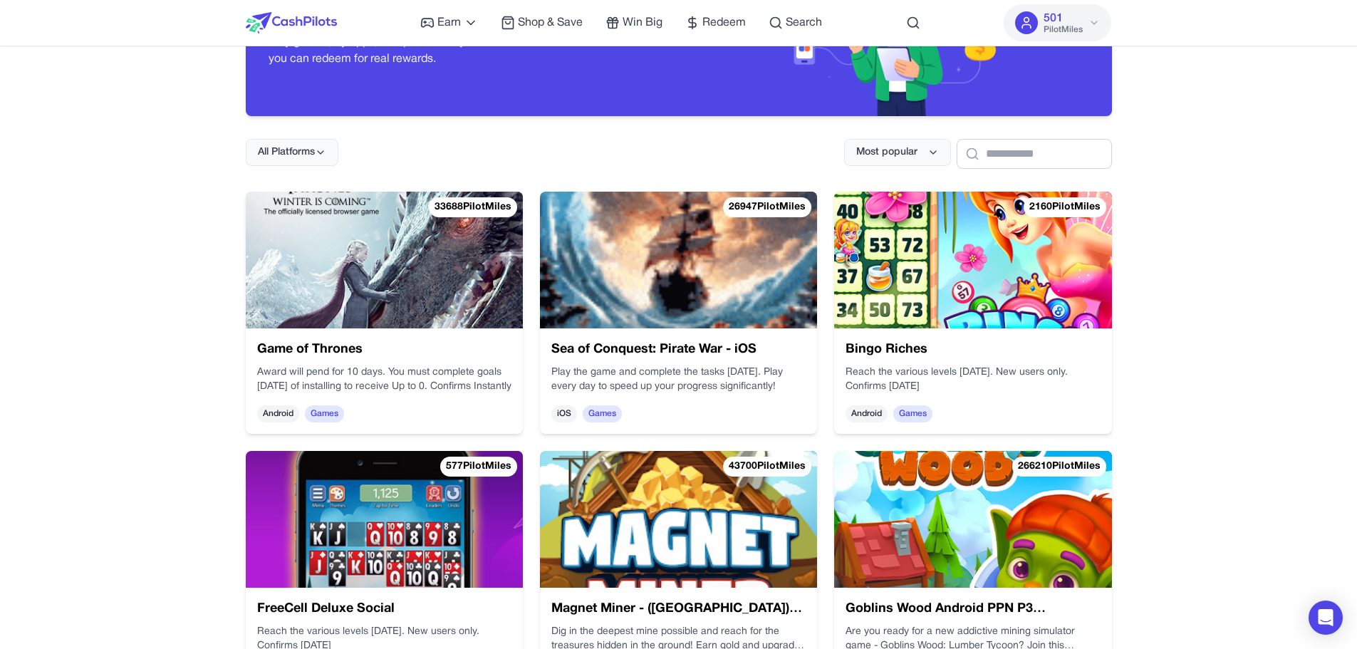
scroll to position [142, 0]
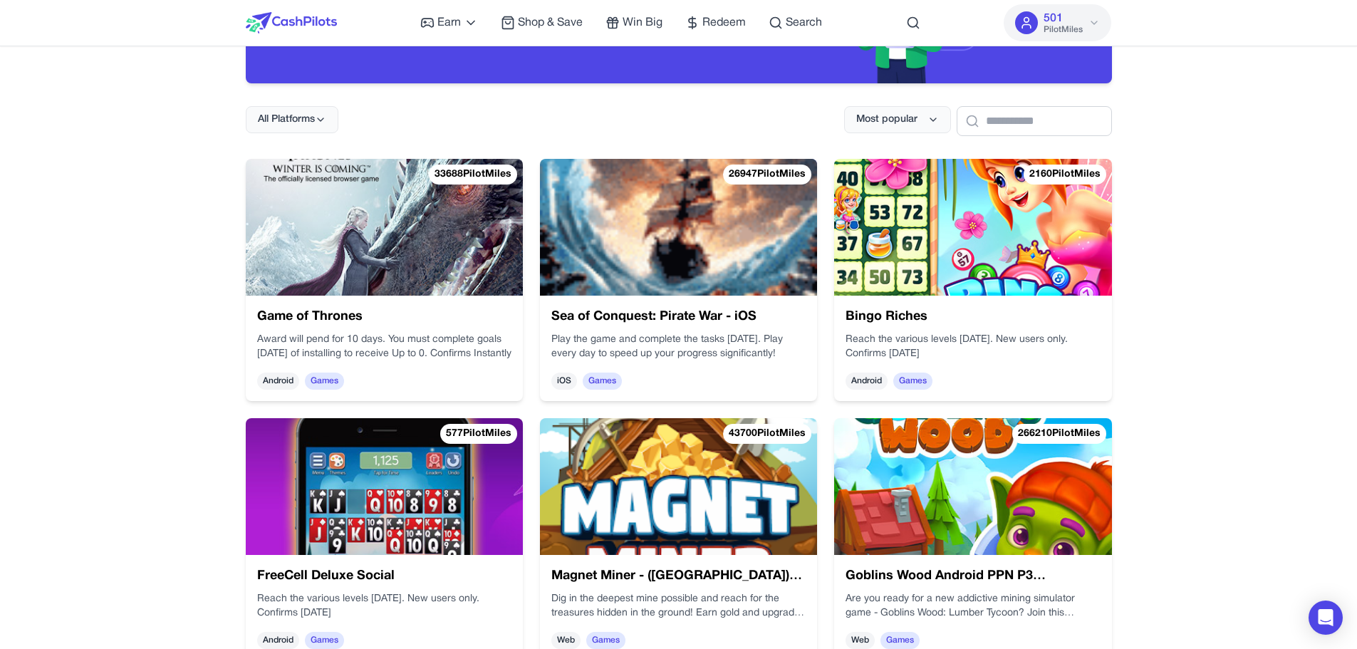
click at [464, 256] on img at bounding box center [384, 227] width 277 height 137
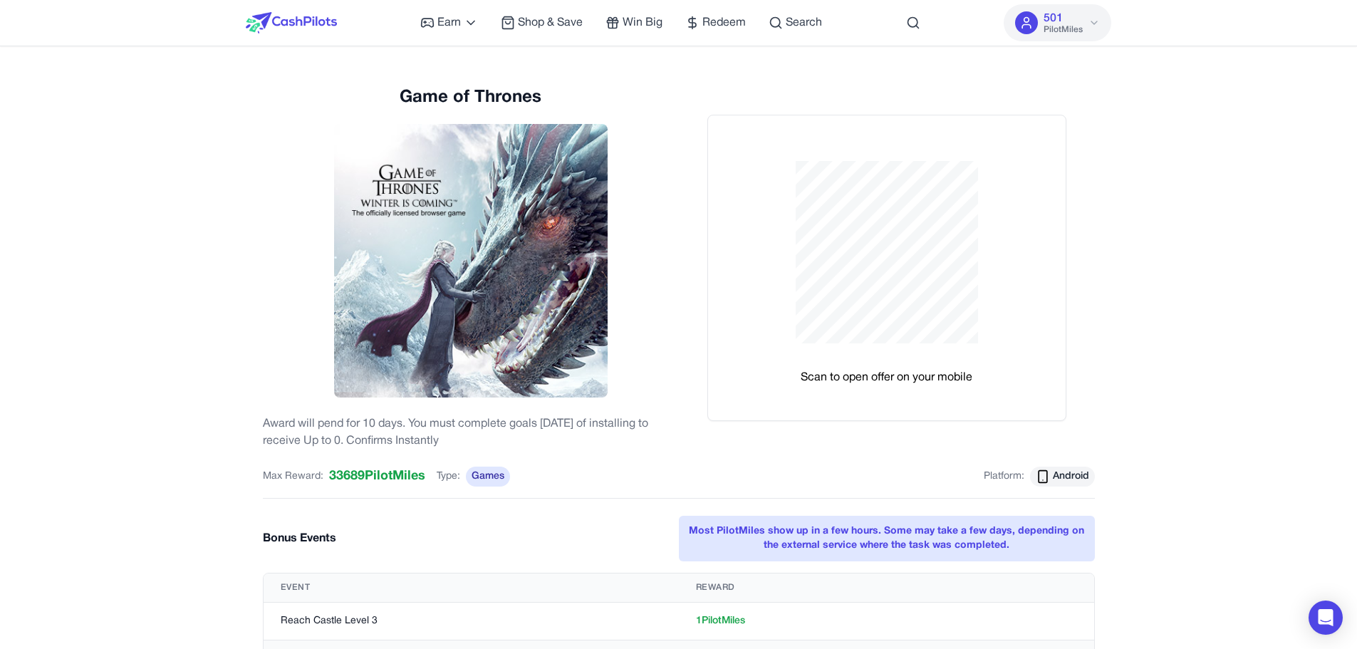
drag, startPoint x: 616, startPoint y: 289, endPoint x: 623, endPoint y: 301, distance: 13.4
click at [623, 301] on div "Game of Thrones Award will pend for 10 days. You must complete goals within 30 …" at bounding box center [471, 267] width 416 height 363
click at [606, 303] on div "Game of Thrones Award will pend for 10 days. You must complete goals within 30 …" at bounding box center [471, 267] width 416 height 363
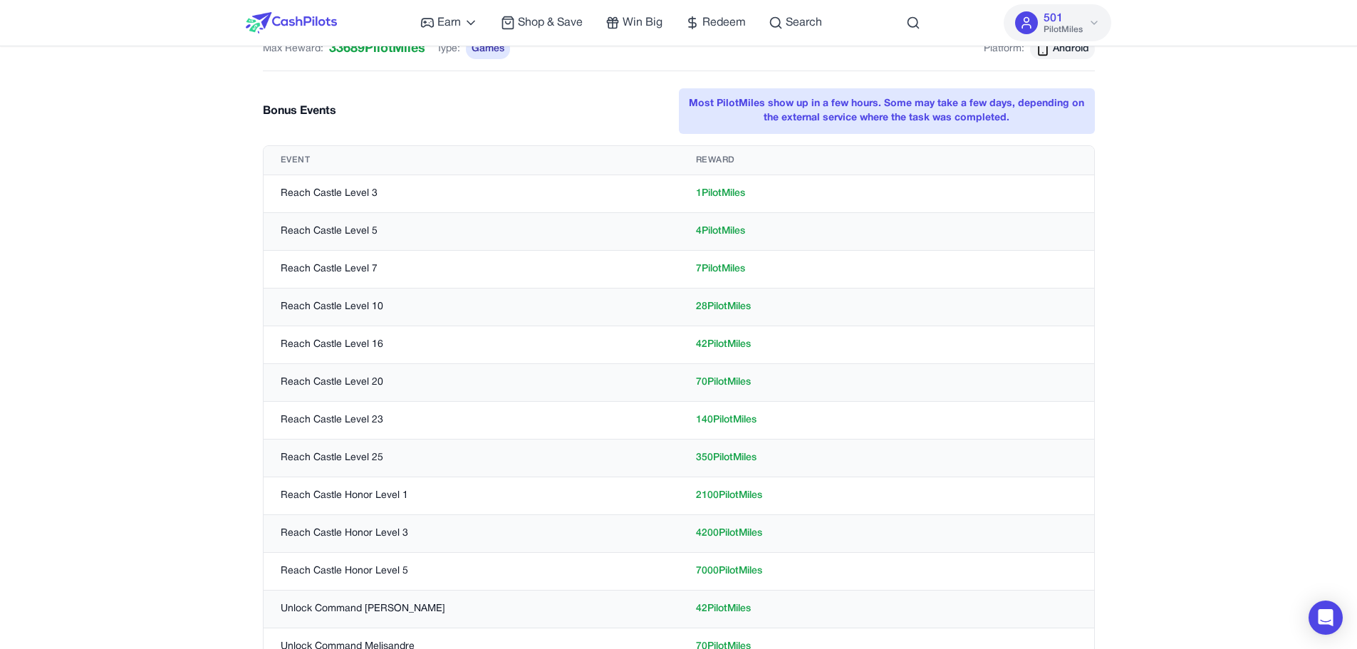
scroll to position [499, 0]
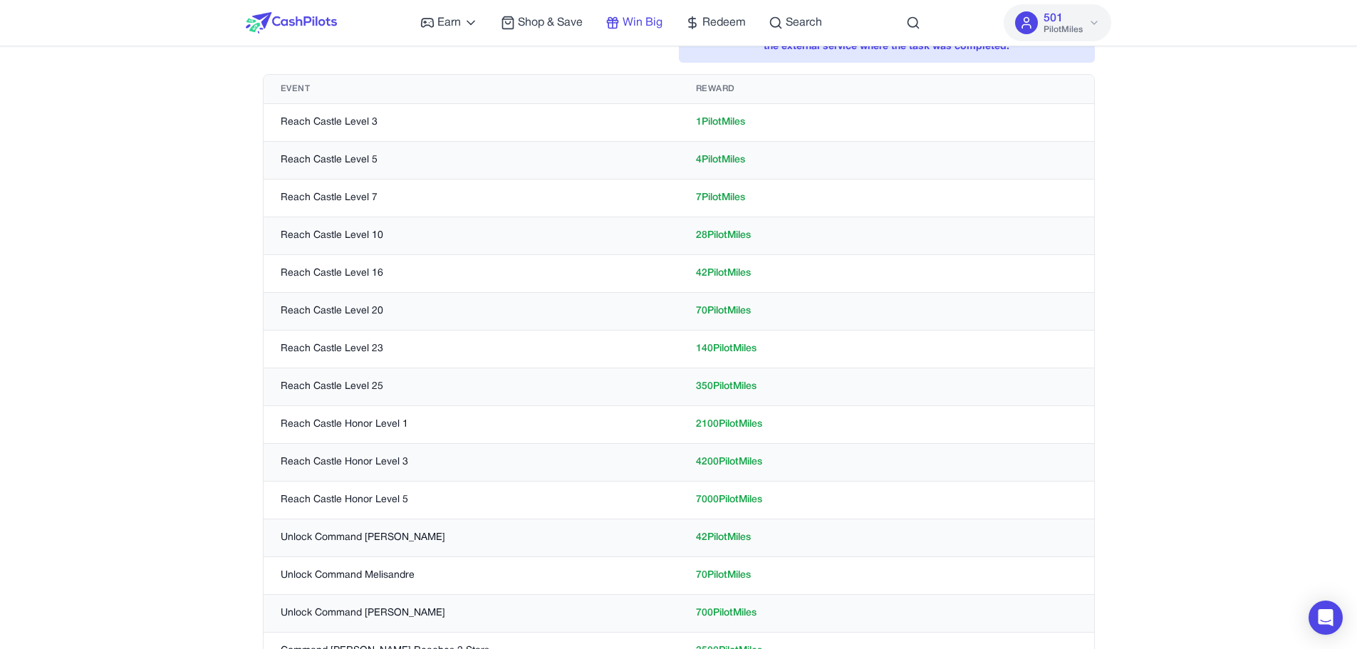
click at [627, 26] on span "Win Big" at bounding box center [643, 22] width 40 height 17
